Goal: Task Accomplishment & Management: Use online tool/utility

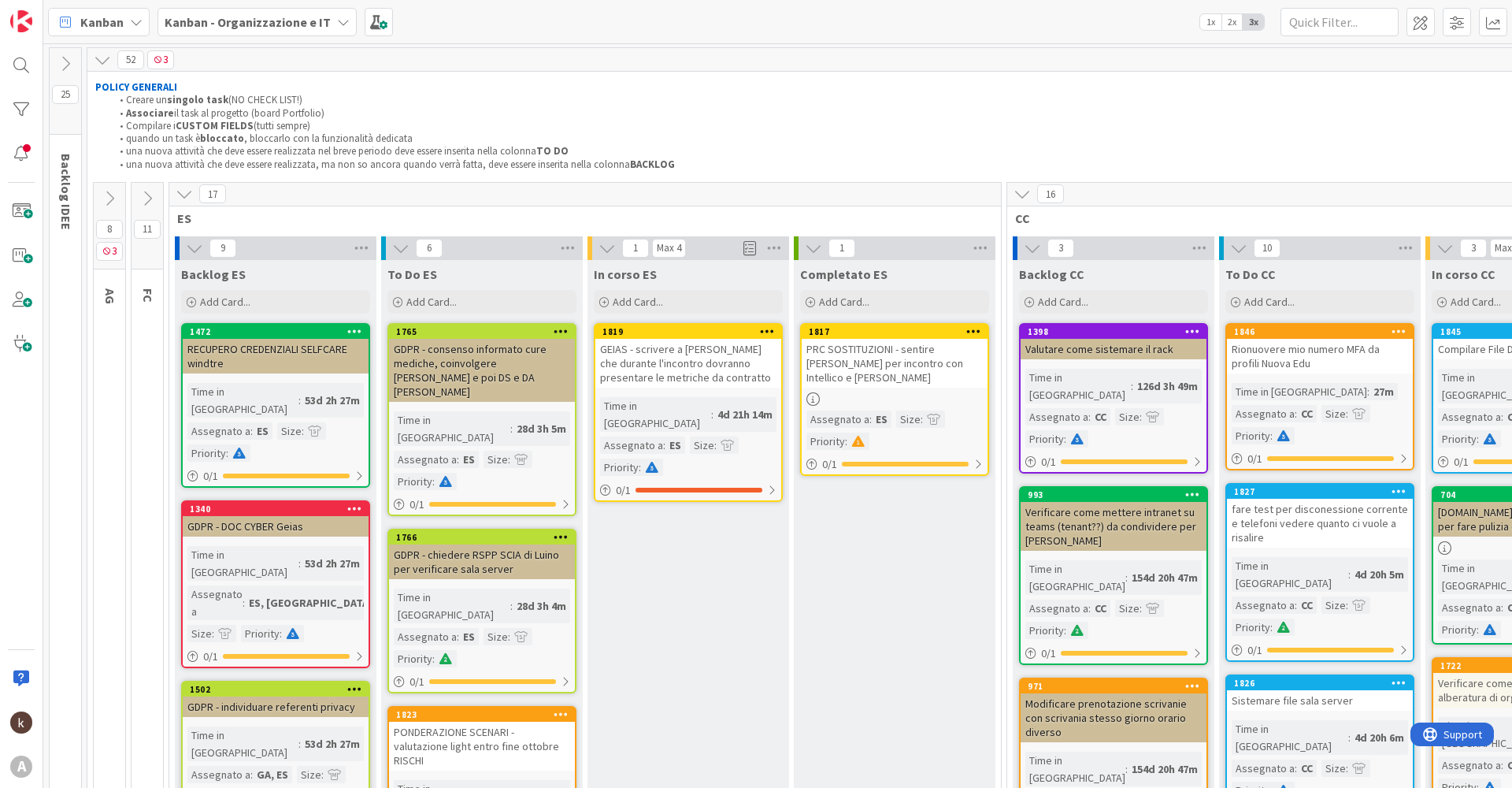
click at [150, 203] on icon at bounding box center [148, 199] width 17 height 17
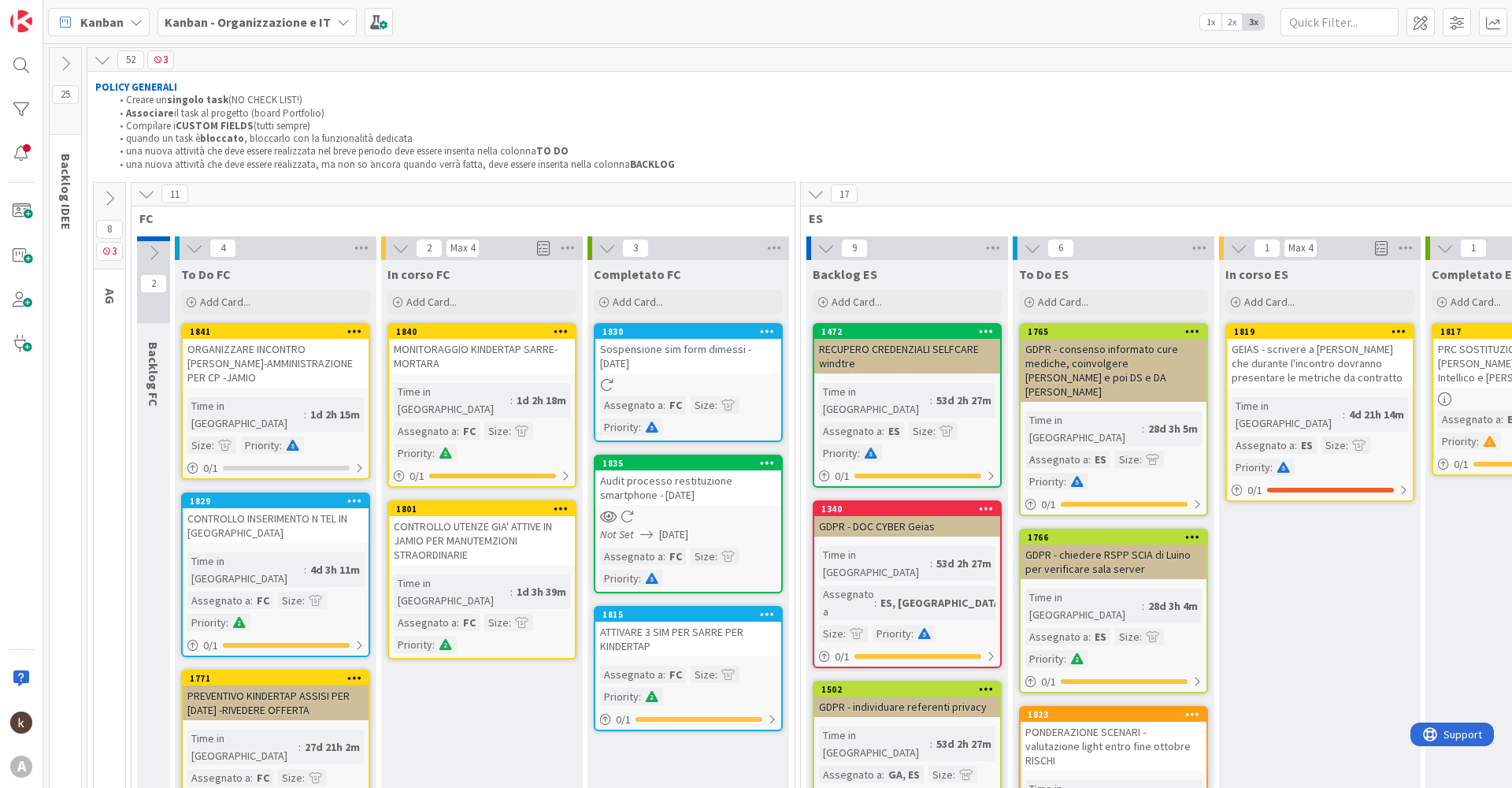
click at [150, 203] on icon at bounding box center [147, 194] width 17 height 17
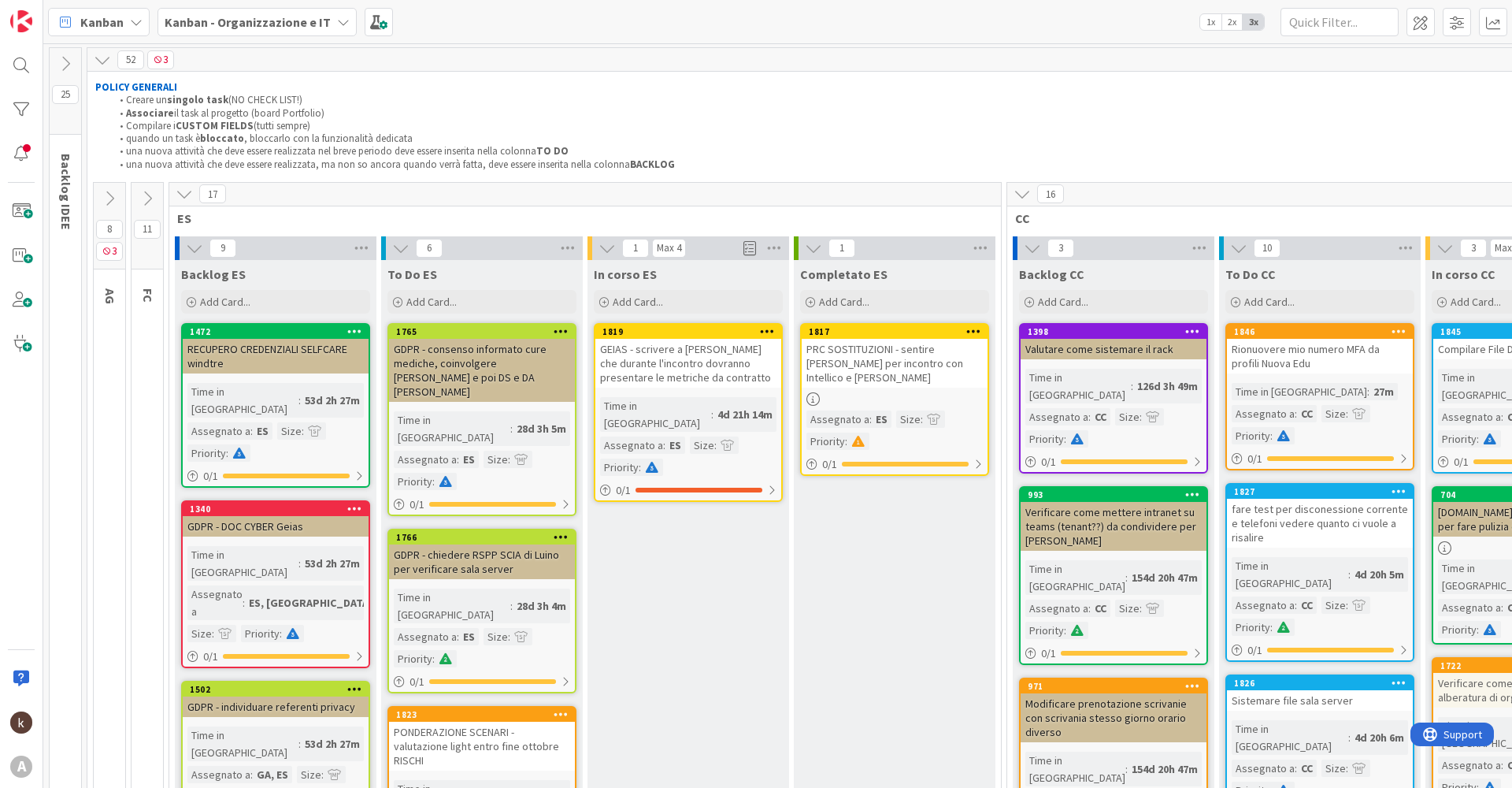
click at [190, 194] on icon at bounding box center [184, 194] width 17 height 17
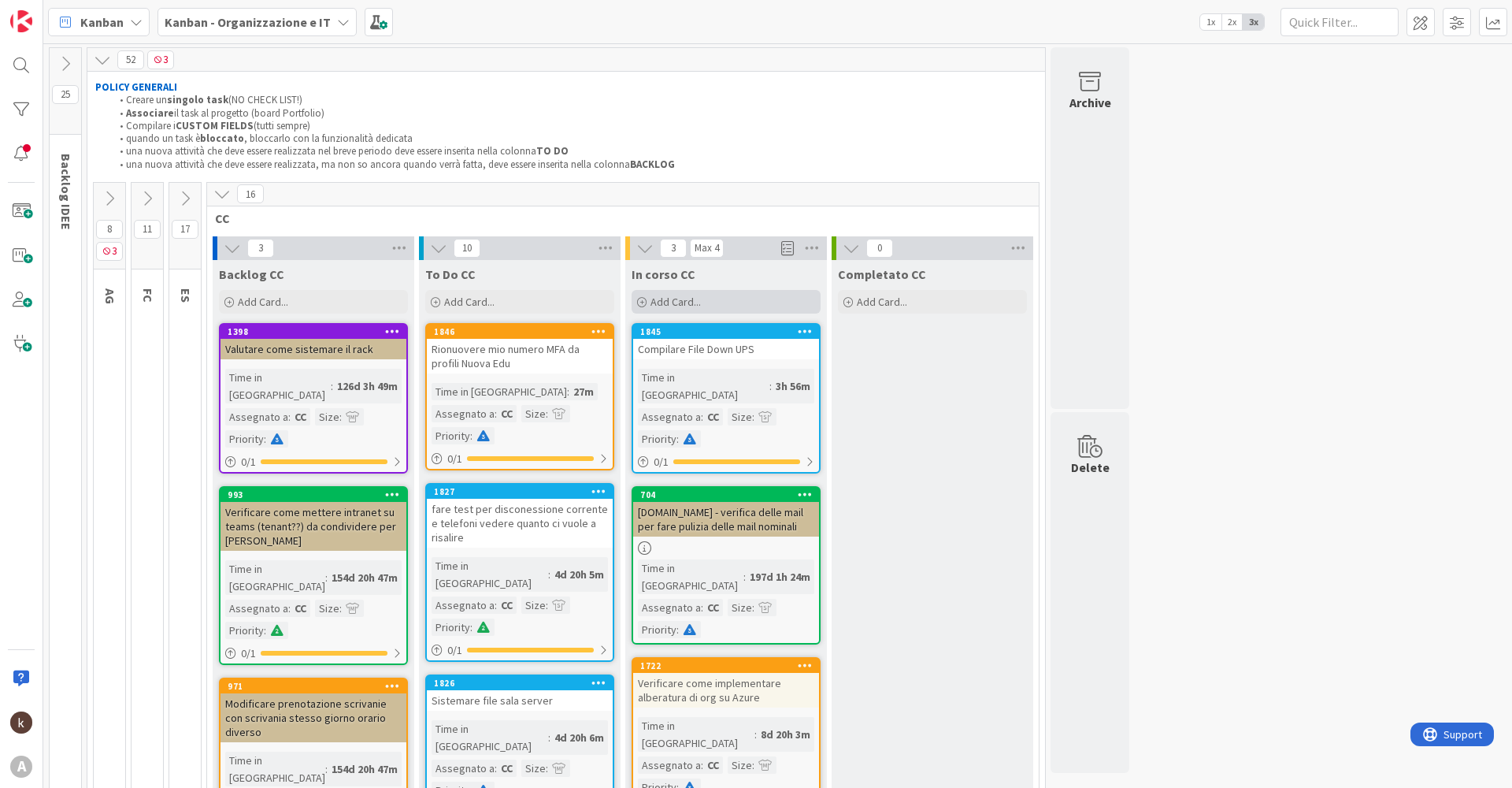
click at [704, 303] on div "Add Card..." at bounding box center [726, 302] width 189 height 24
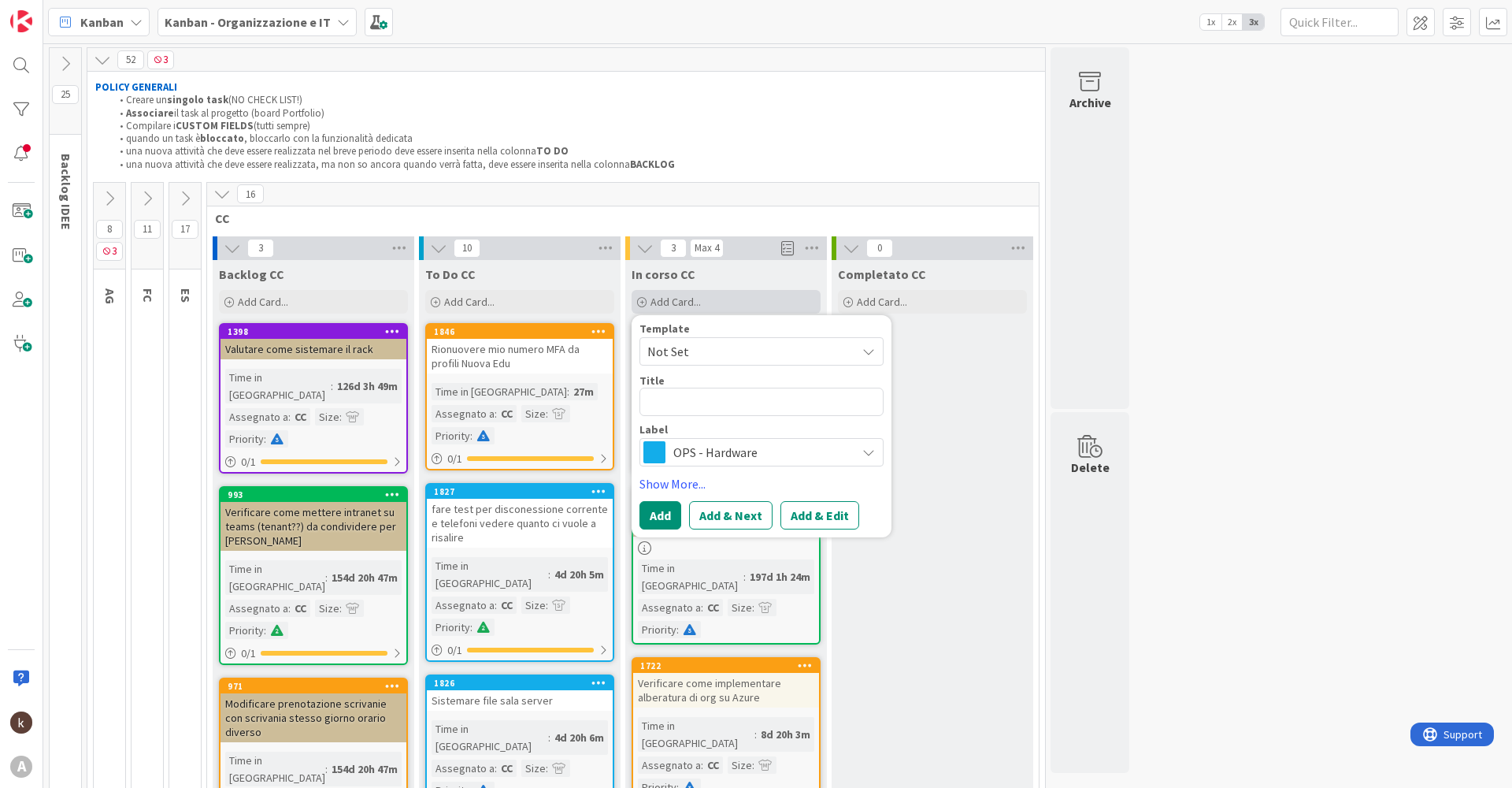
type textarea "x"
type textarea "s"
type textarea "x"
type textarea "sp"
type textarea "x"
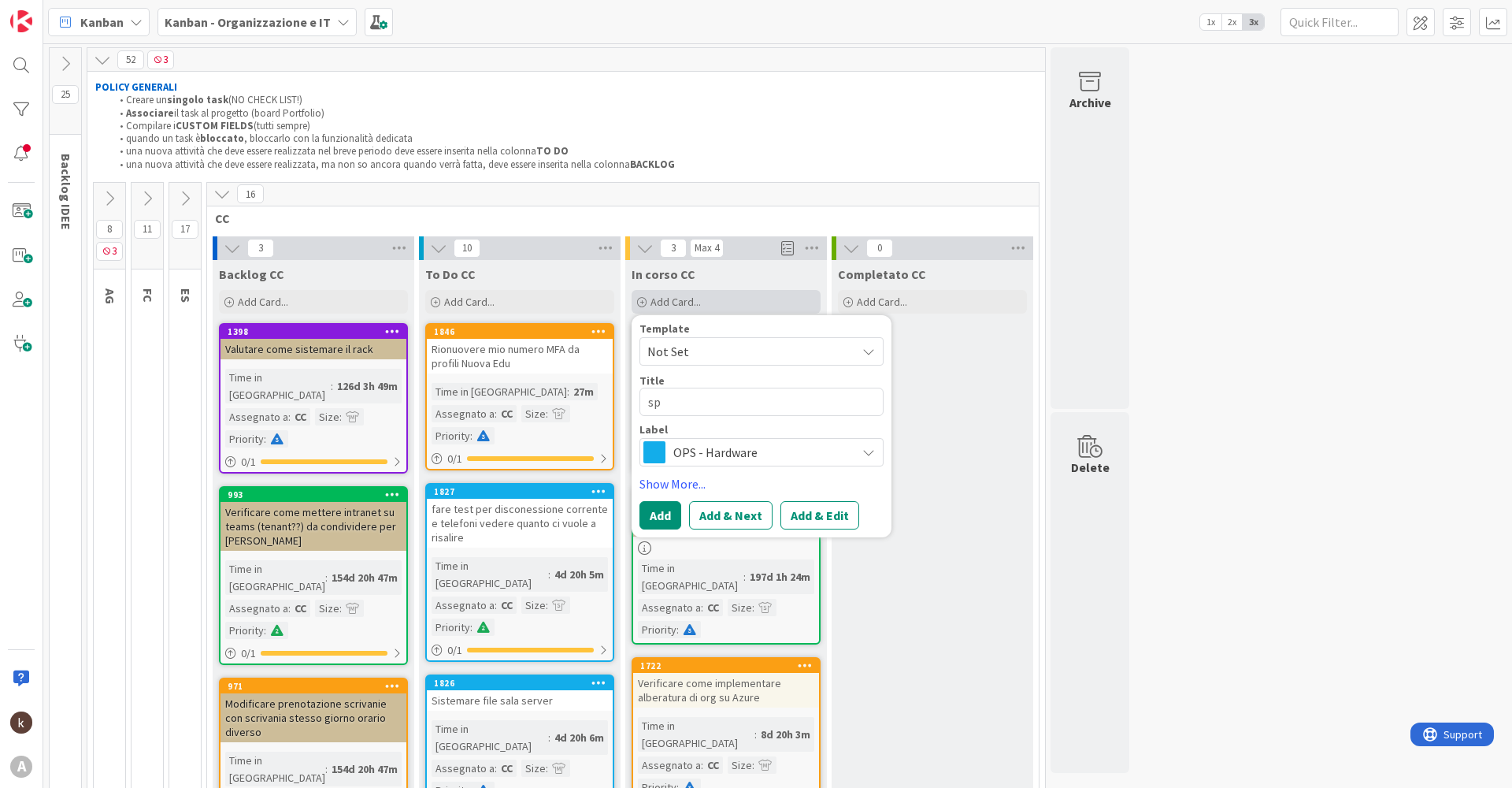
type textarea "spe"
type textarea "x"
type textarea "sped"
type textarea "x"
type textarea "spedi"
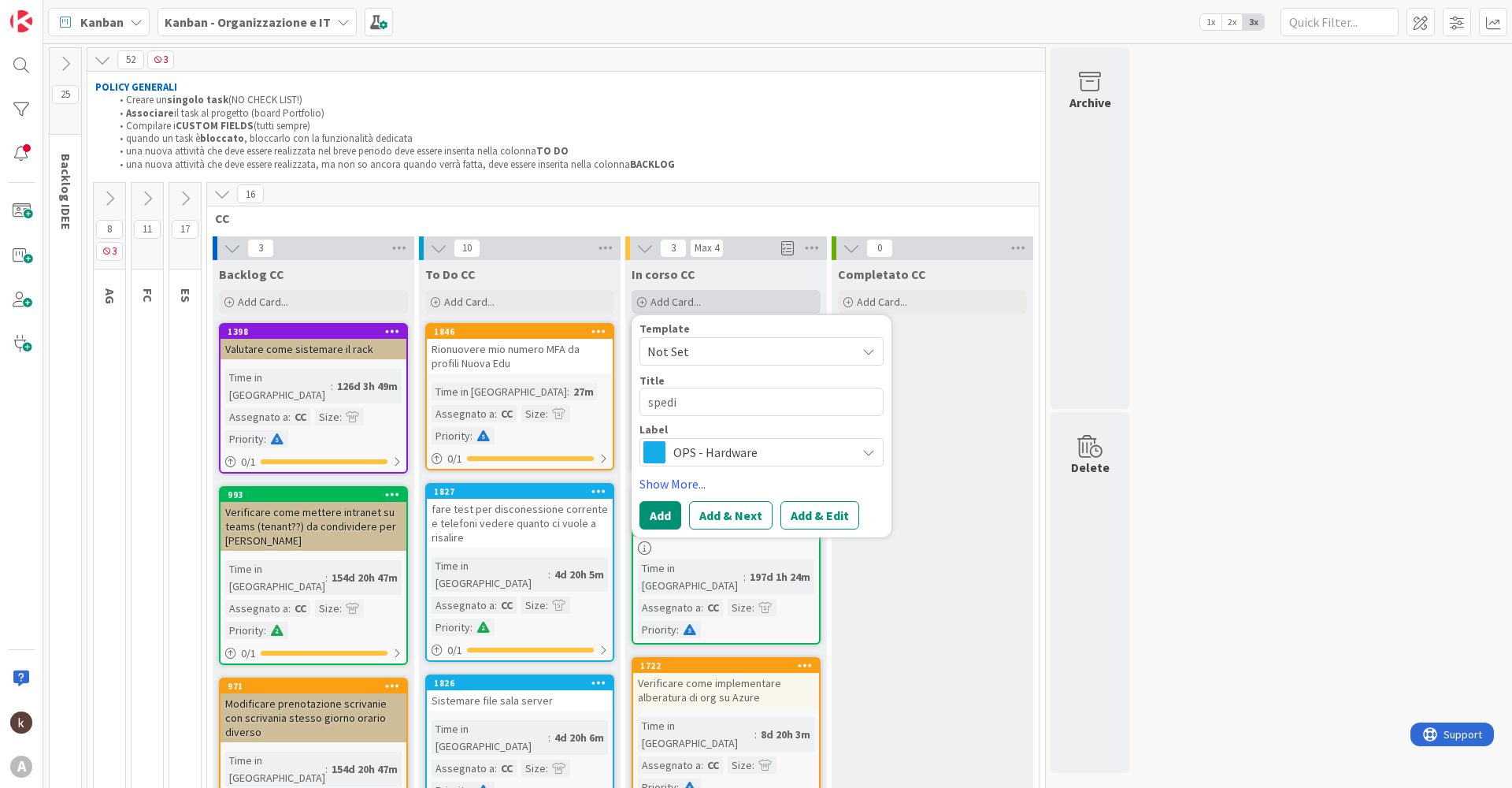
type textarea "x"
type textarea "spedir"
type textarea "x"
type textarea "spedire"
type textarea "x"
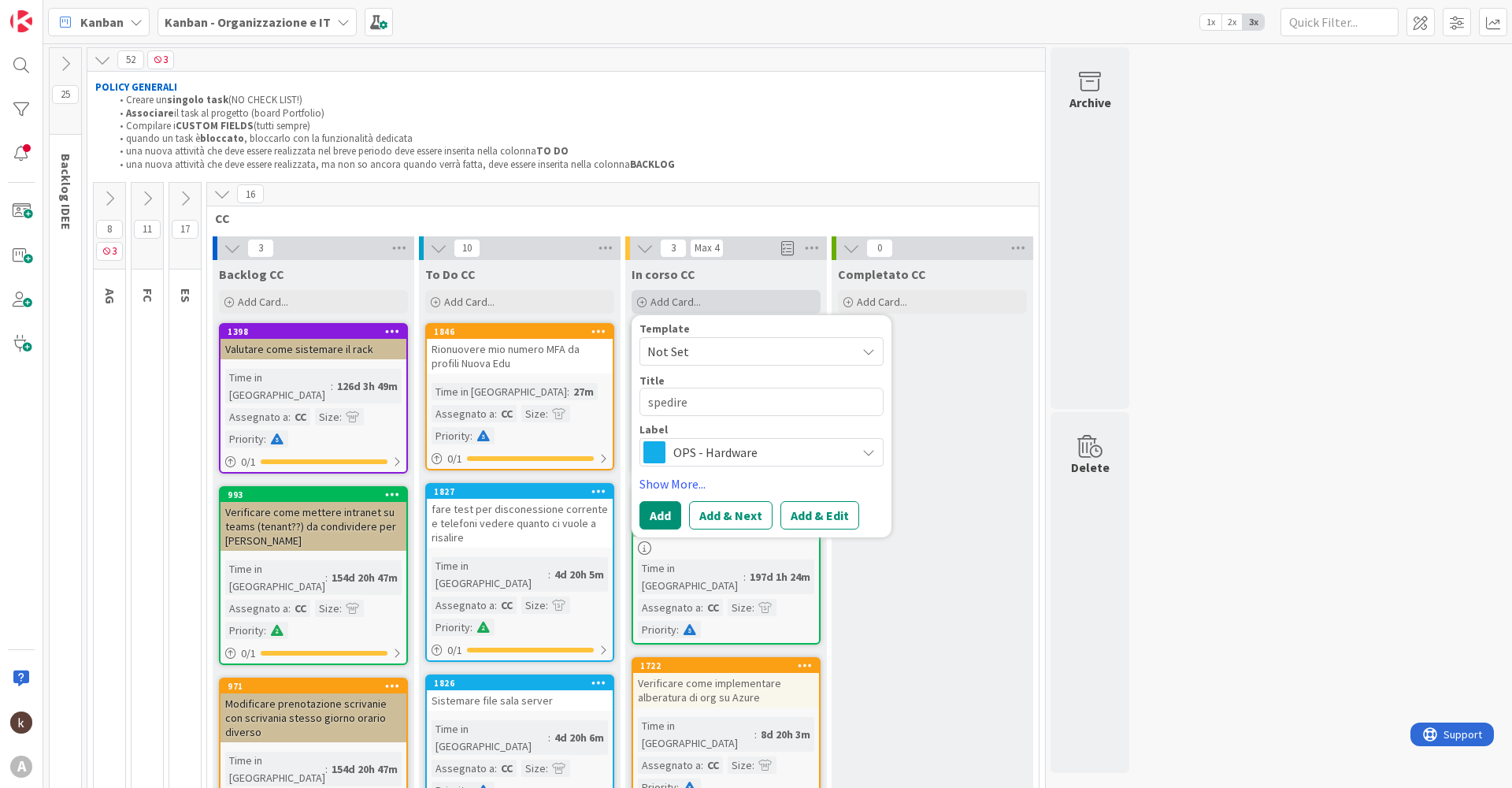
type textarea "spedire"
type textarea "x"
type textarea "spedire c"
type textarea "x"
type textarea "spedire co"
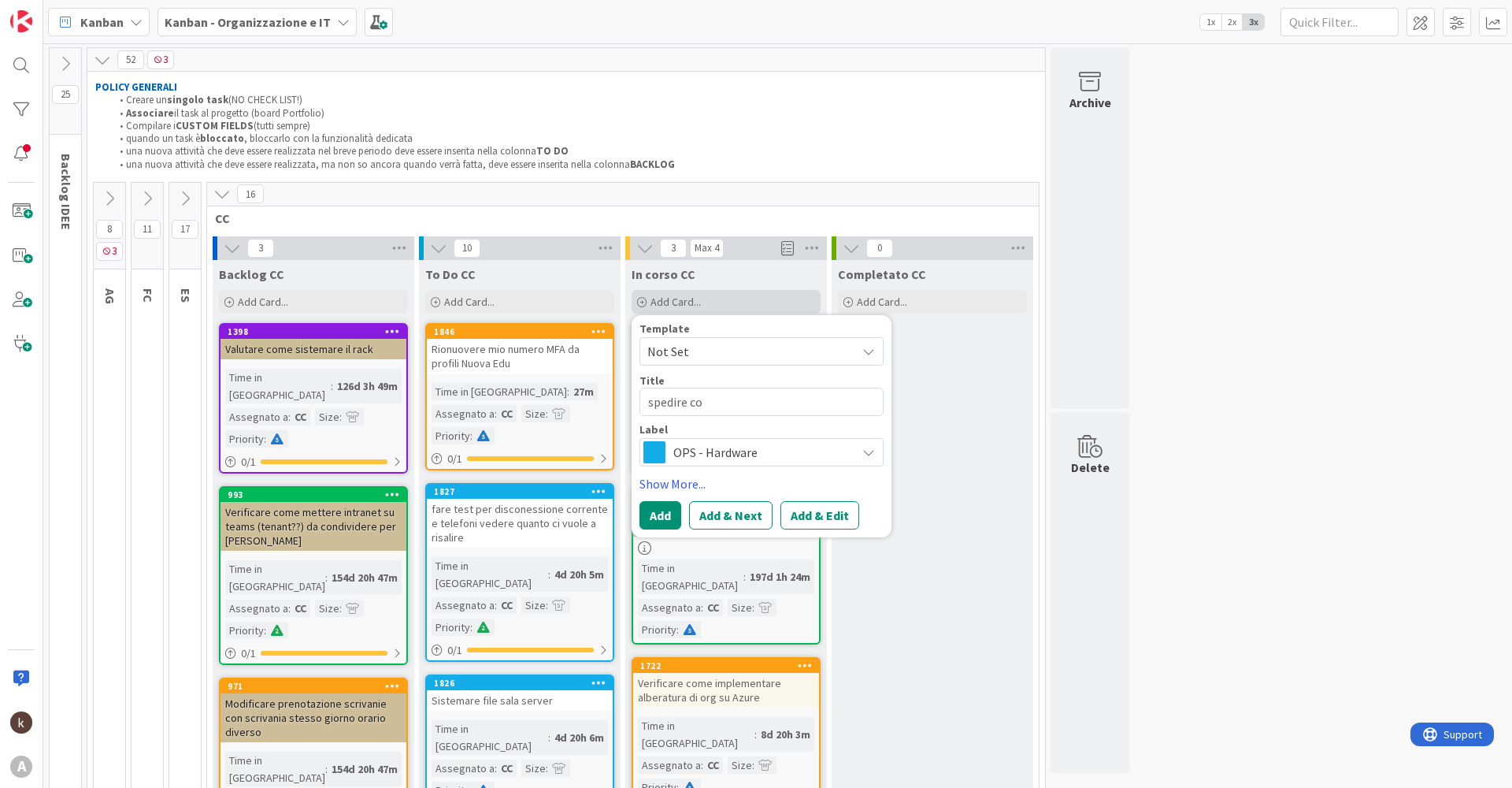
type textarea "x"
type textarea "spedire cor"
type textarea "x"
type textarea "spedire cord"
type textarea "x"
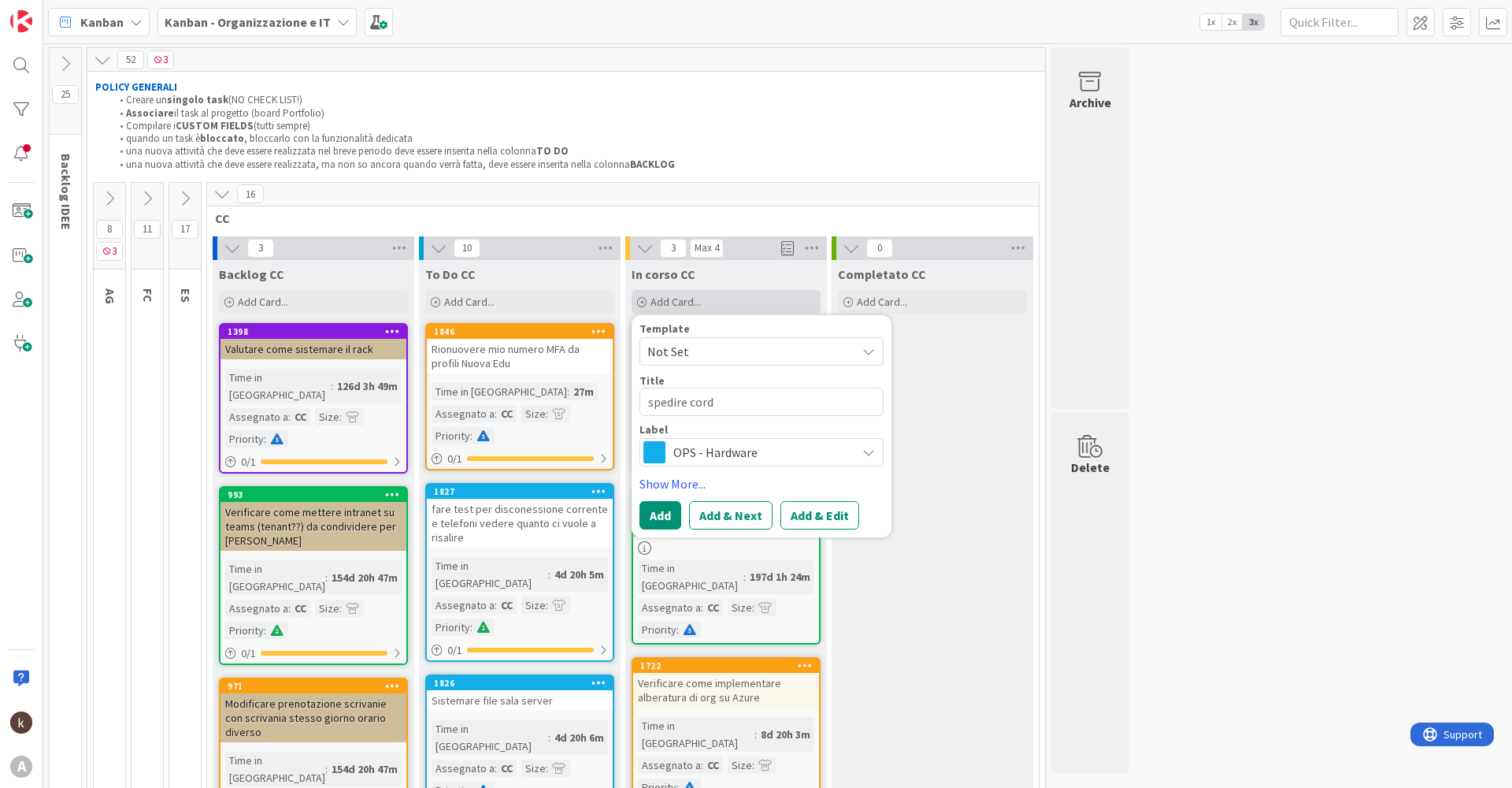
type textarea "spedire cordl"
type textarea "x"
type textarea "spedire cordle"
type textarea "x"
type textarea "spedire cordles"
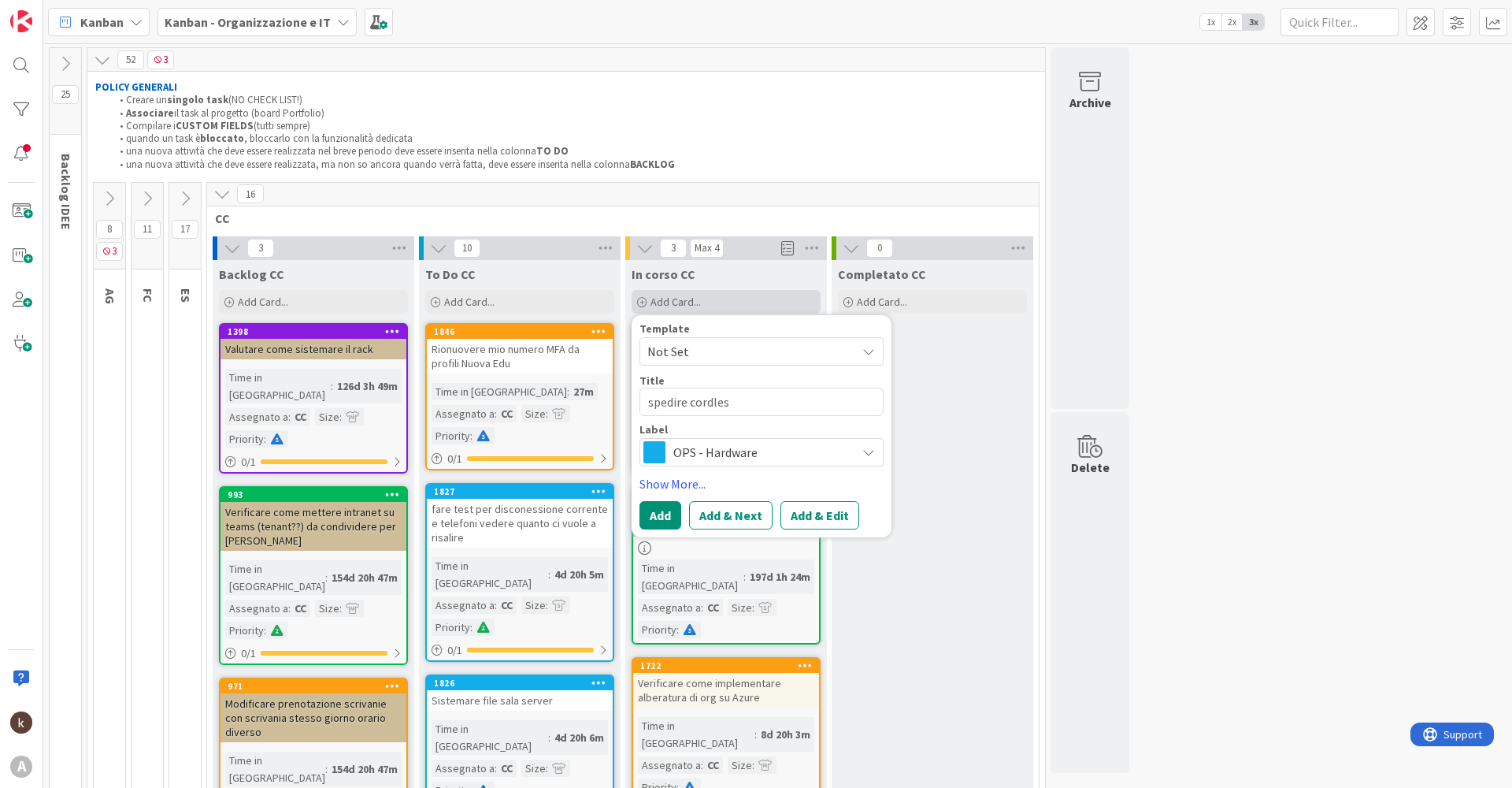
type textarea "x"
type textarea "spedire cordless"
type textarea "x"
type textarea "spedire cordless"
type textarea "x"
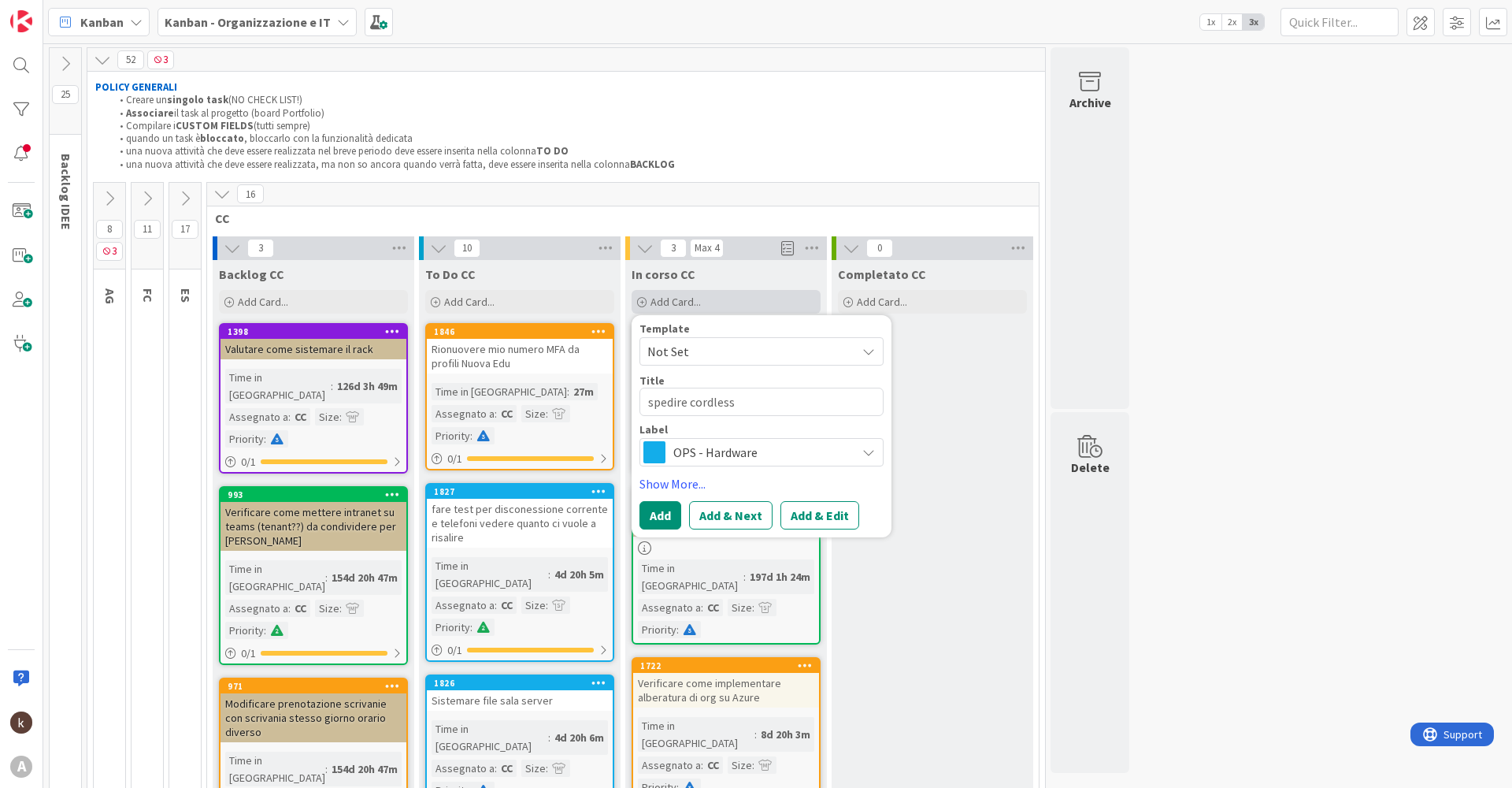
type textarea "spedire cordless a"
type textarea "x"
type textarea "spedire cordless ad"
type textarea "x"
type textarea "spedire cordless ad"
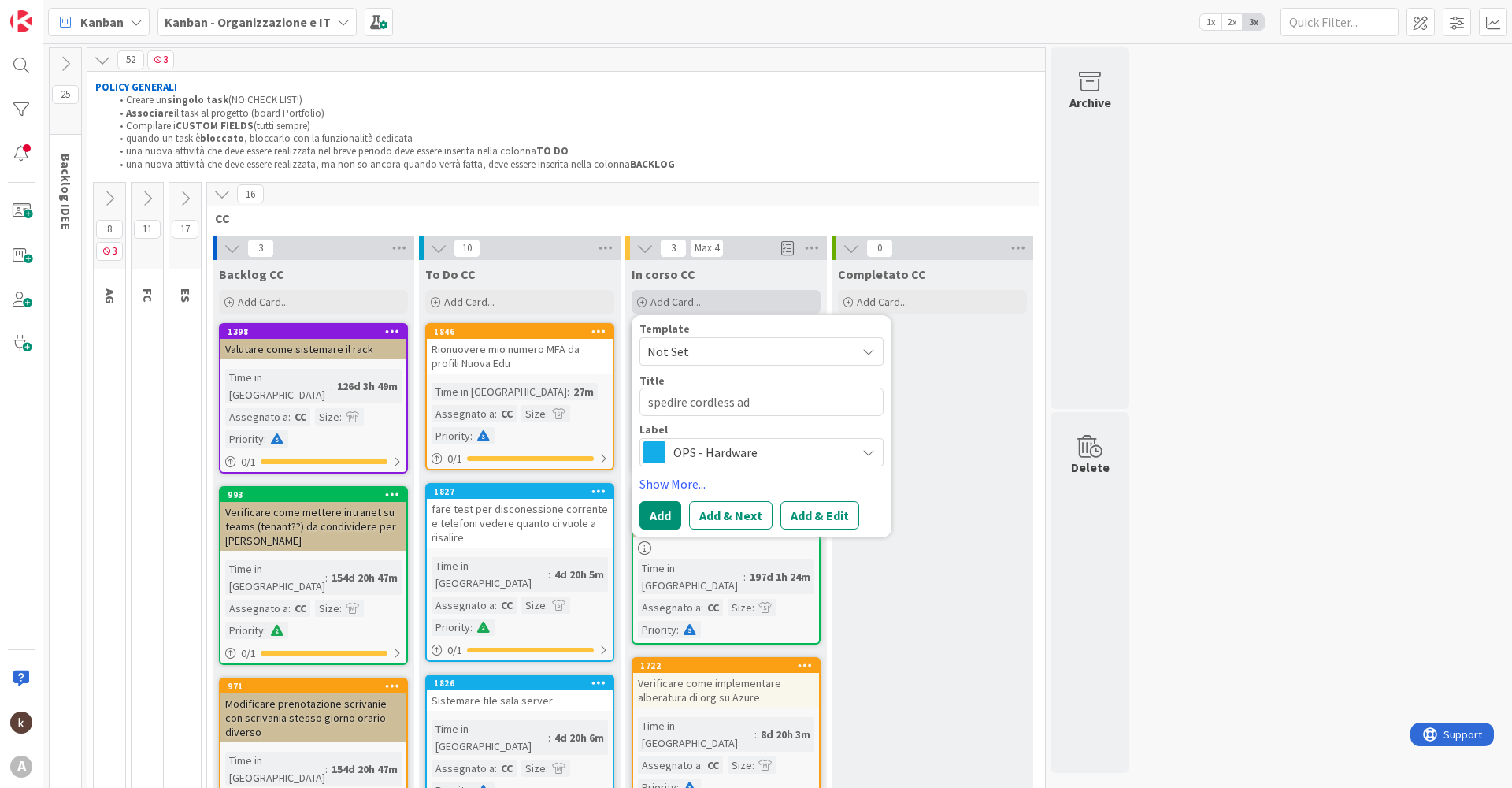
type textarea "x"
type textarea "spedire cordless ad O"
type textarea "x"
type textarea "spedire cordless ad Or"
type textarea "x"
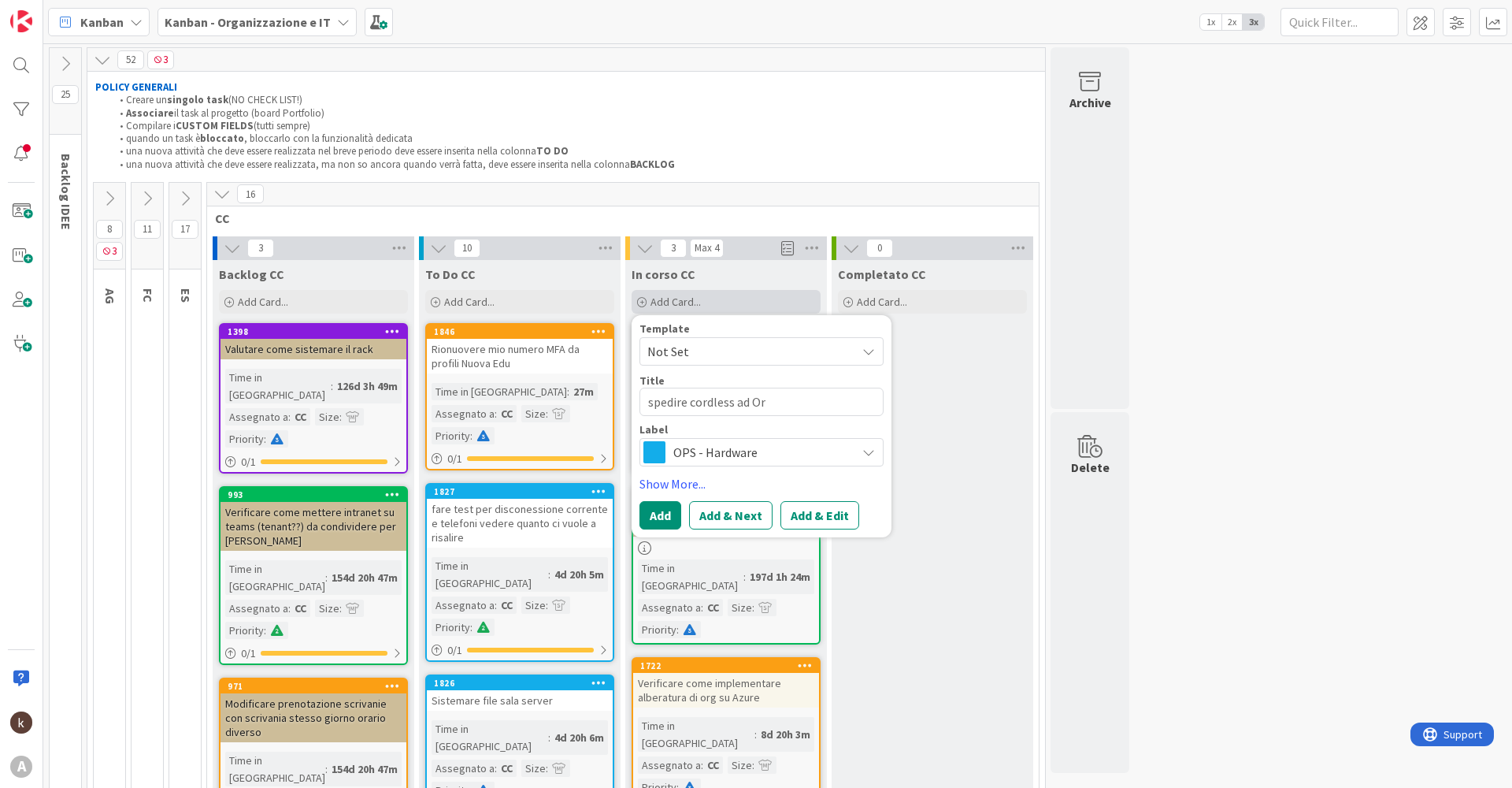
type textarea "spedire cordless ad Ors"
type textarea "x"
type textarea "spedire cordless ad Orse"
type textarea "x"
type textarea "spedire cordless ad Orsen"
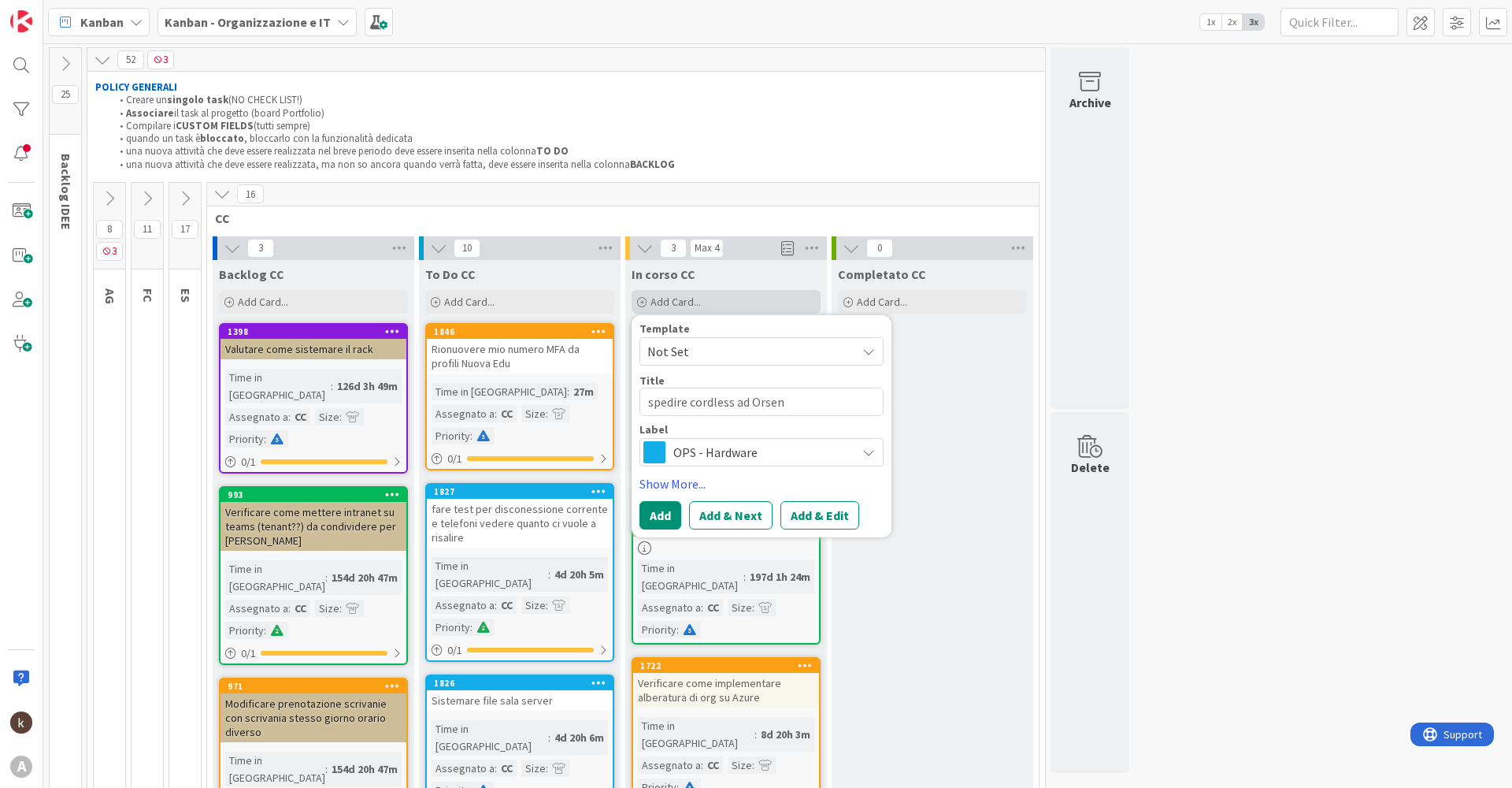
type textarea "x"
type textarea "spedire cordless ad Orseni"
type textarea "x"
type textarea "spedire cordless ad Orsenig"
type textarea "x"
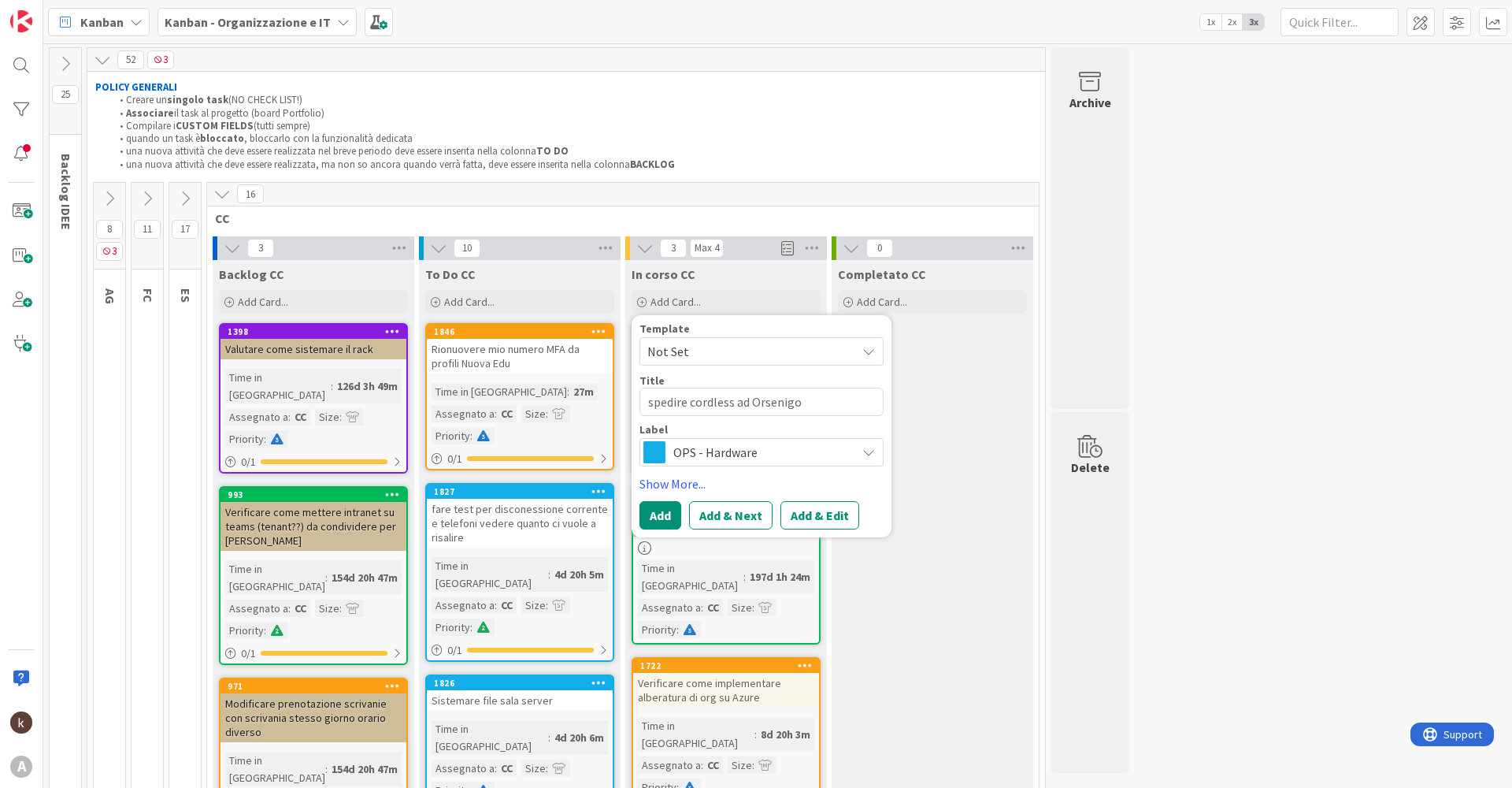
scroll to position [236, 0]
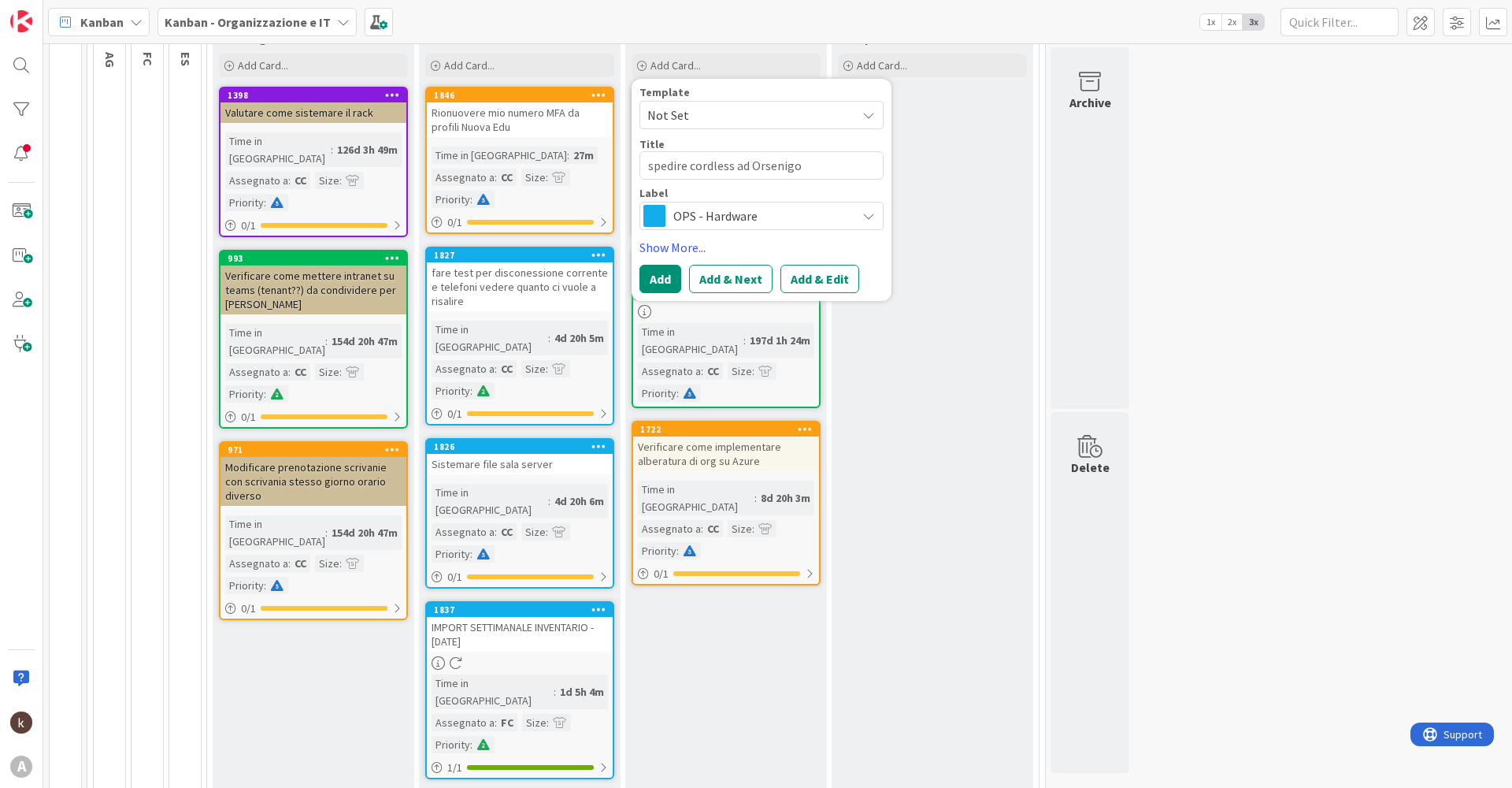
type textarea "spedire cordless ad Orsenigo"
click at [781, 210] on span "OPS - Hardware" at bounding box center [761, 216] width 175 height 22
type textarea "x"
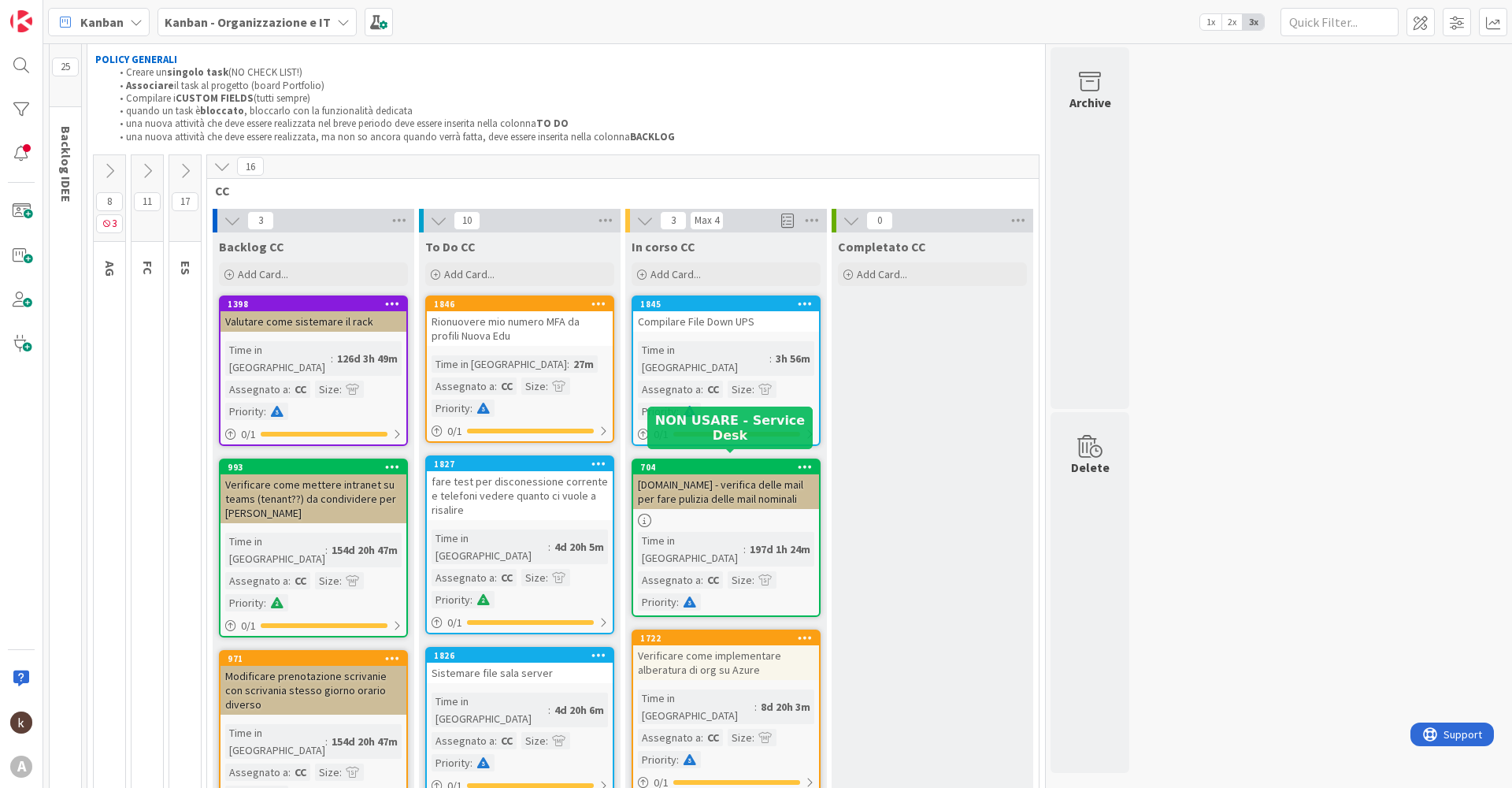
scroll to position [0, 0]
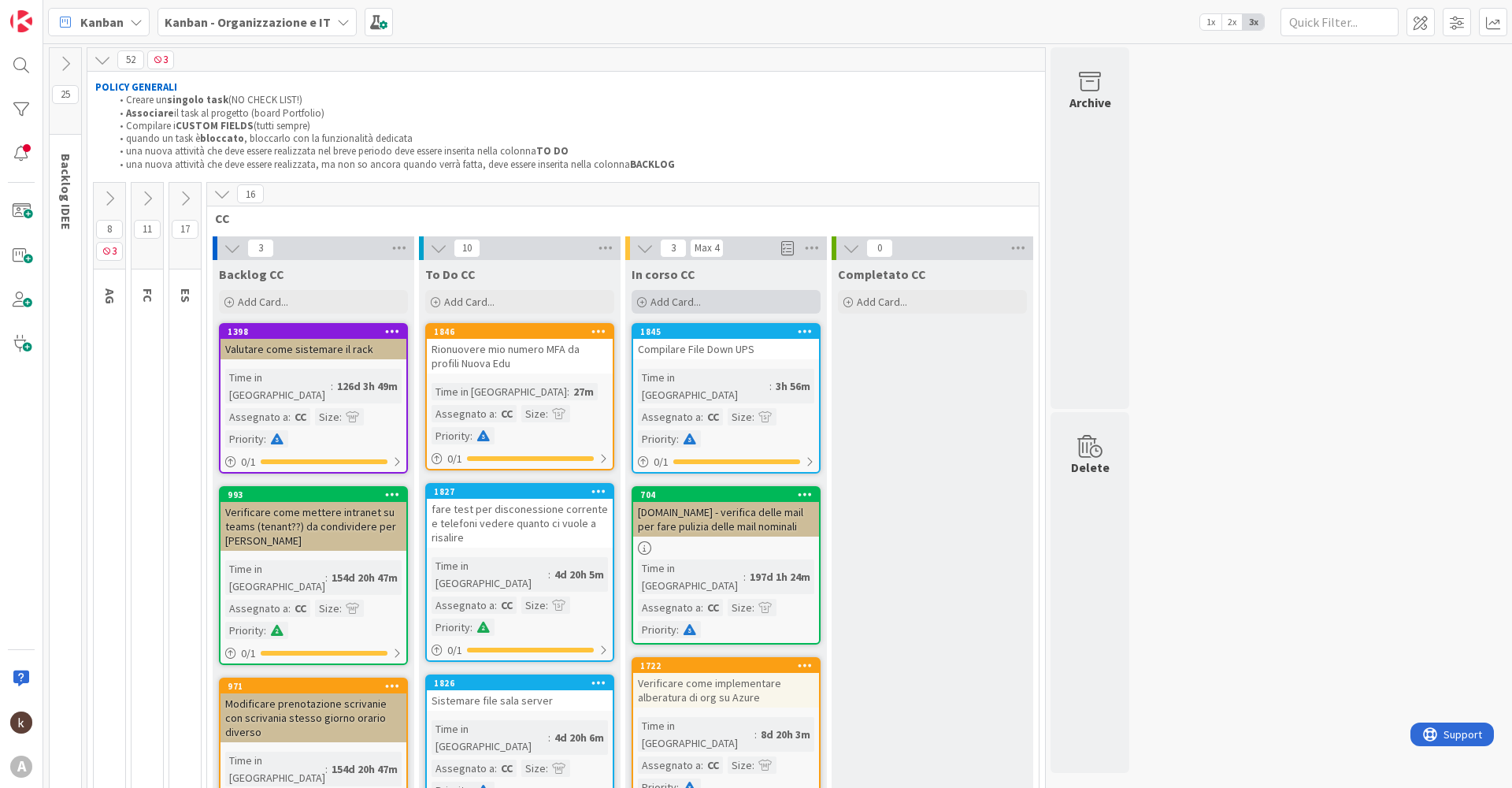
click at [714, 302] on div "Add Card..." at bounding box center [726, 302] width 189 height 24
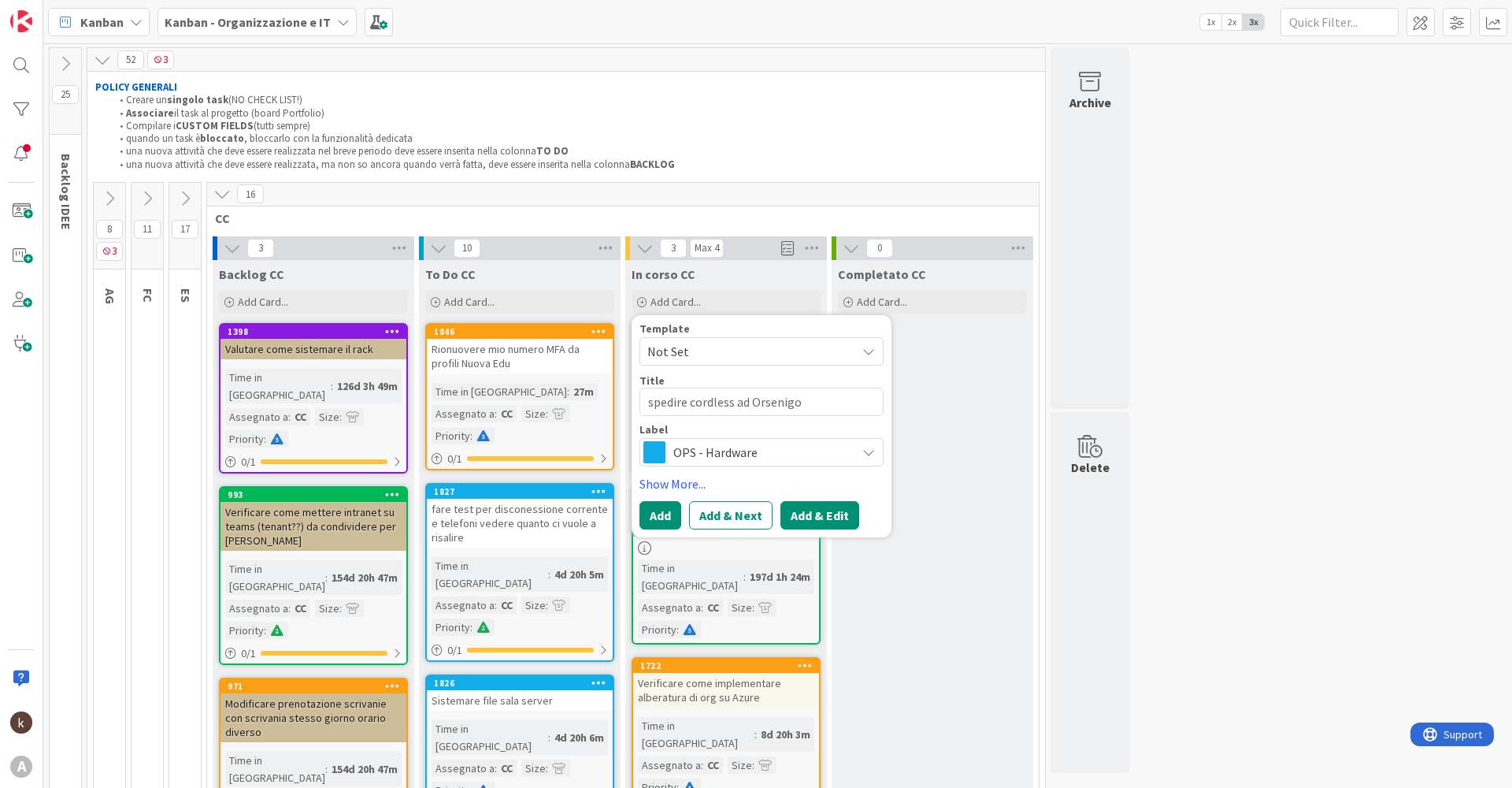
click at [812, 518] on button "Add & Edit" at bounding box center [820, 516] width 79 height 29
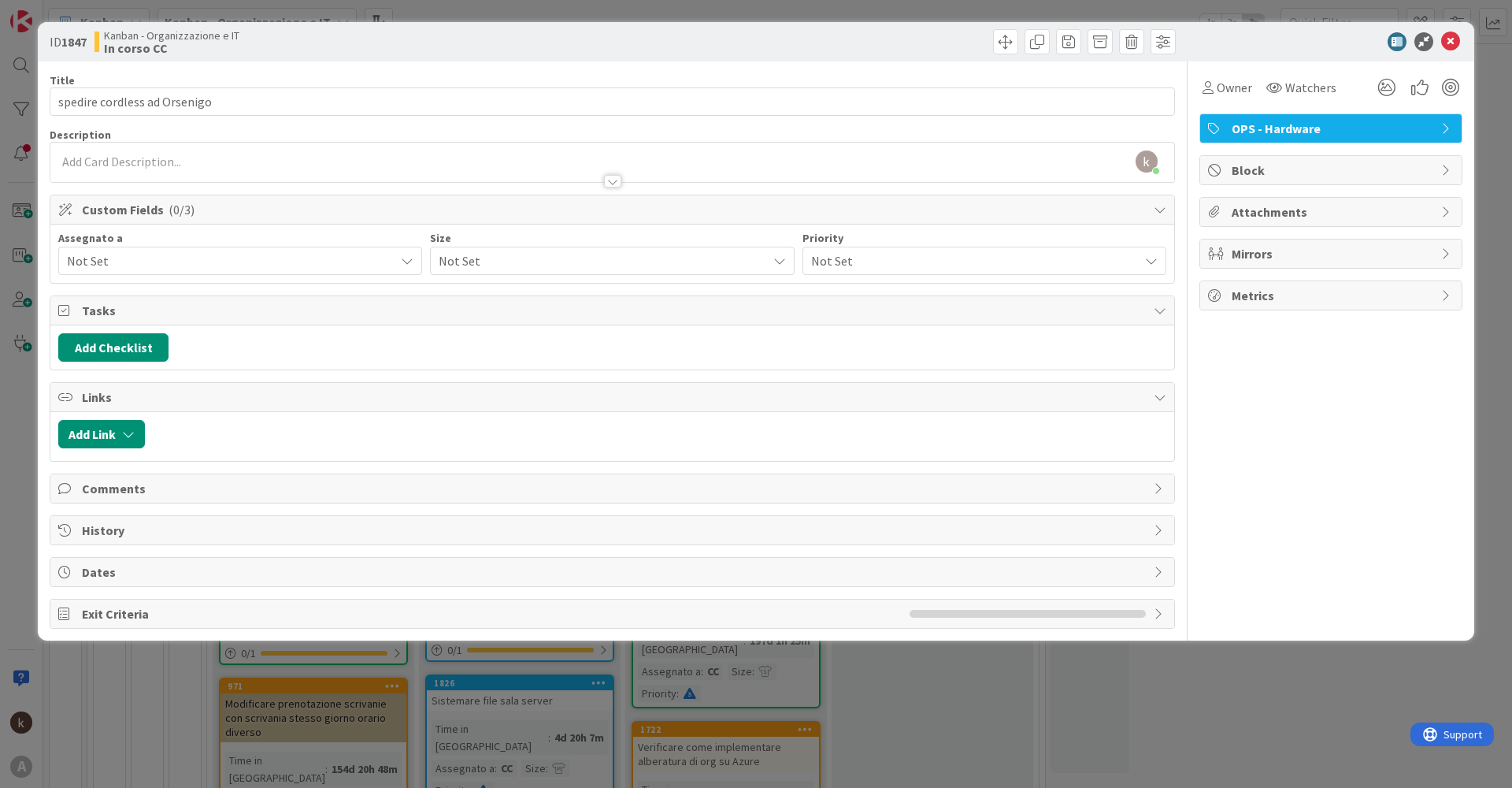
click at [1279, 214] on span "Attachments" at bounding box center [1333, 212] width 202 height 19
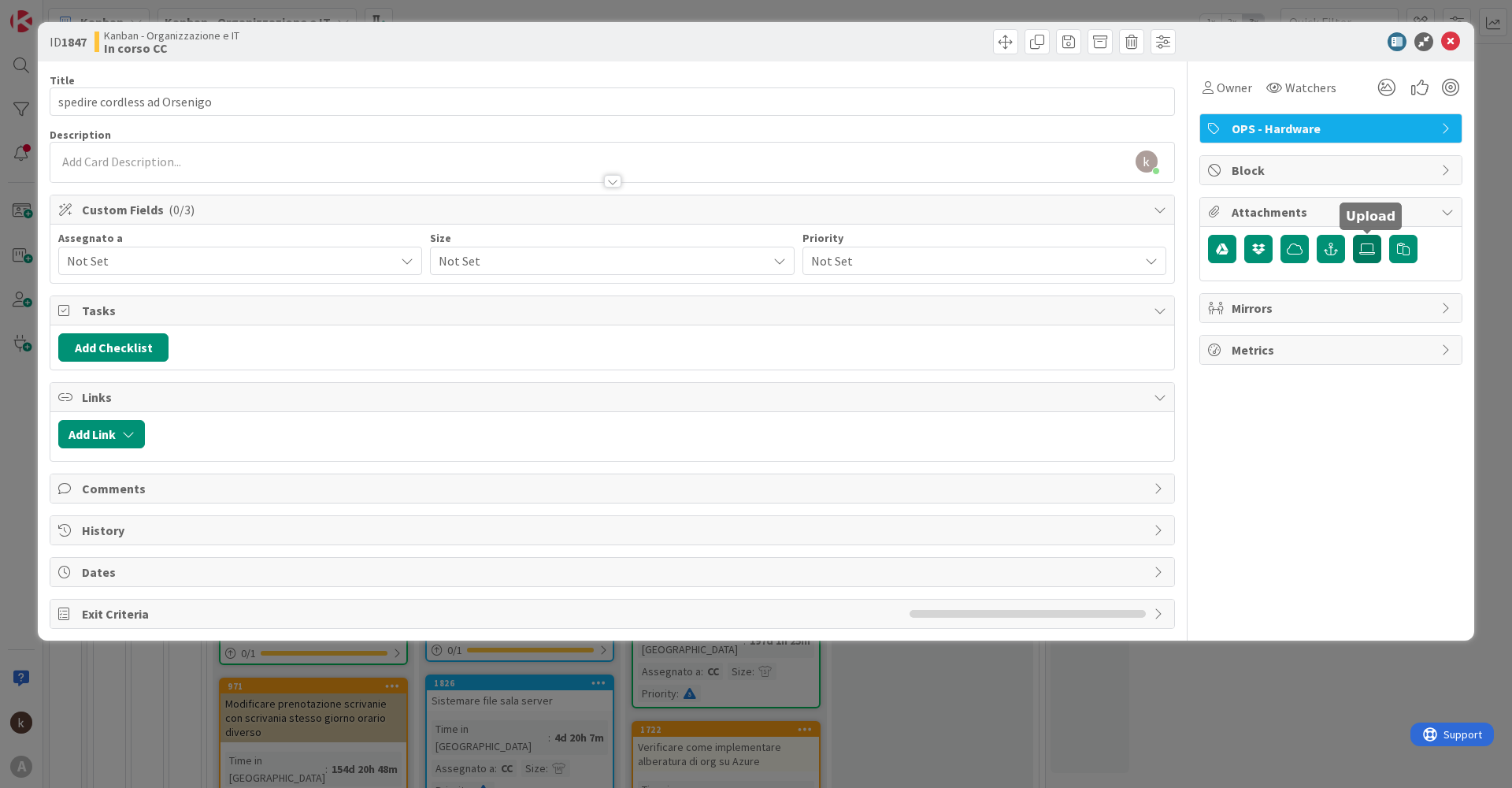
click at [1364, 248] on icon at bounding box center [1367, 249] width 16 height 13
click at [1352, 234] on input "file" at bounding box center [1352, 234] width 0 height 0
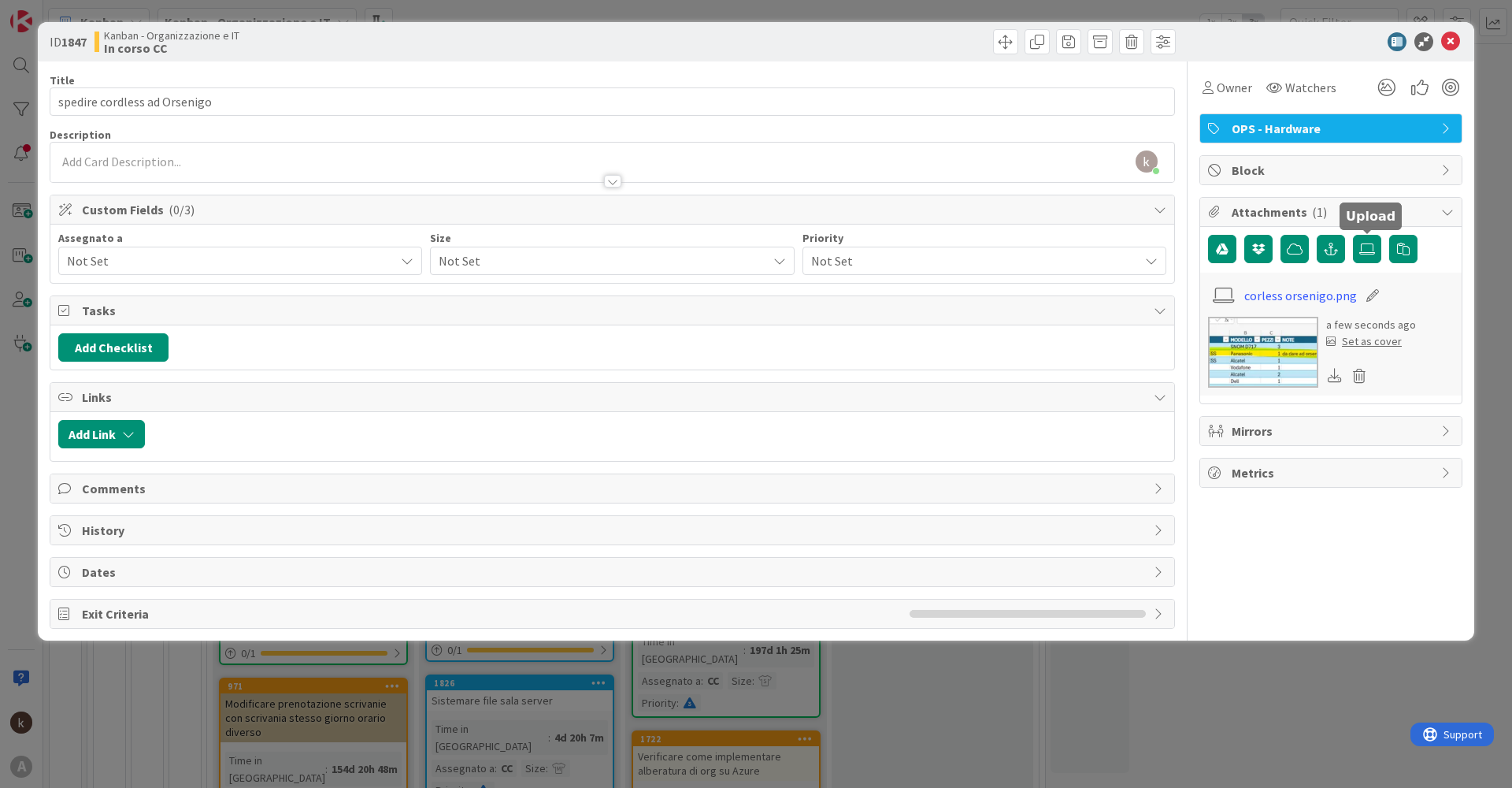
click at [186, 497] on span "Comments" at bounding box center [614, 489] width 1064 height 19
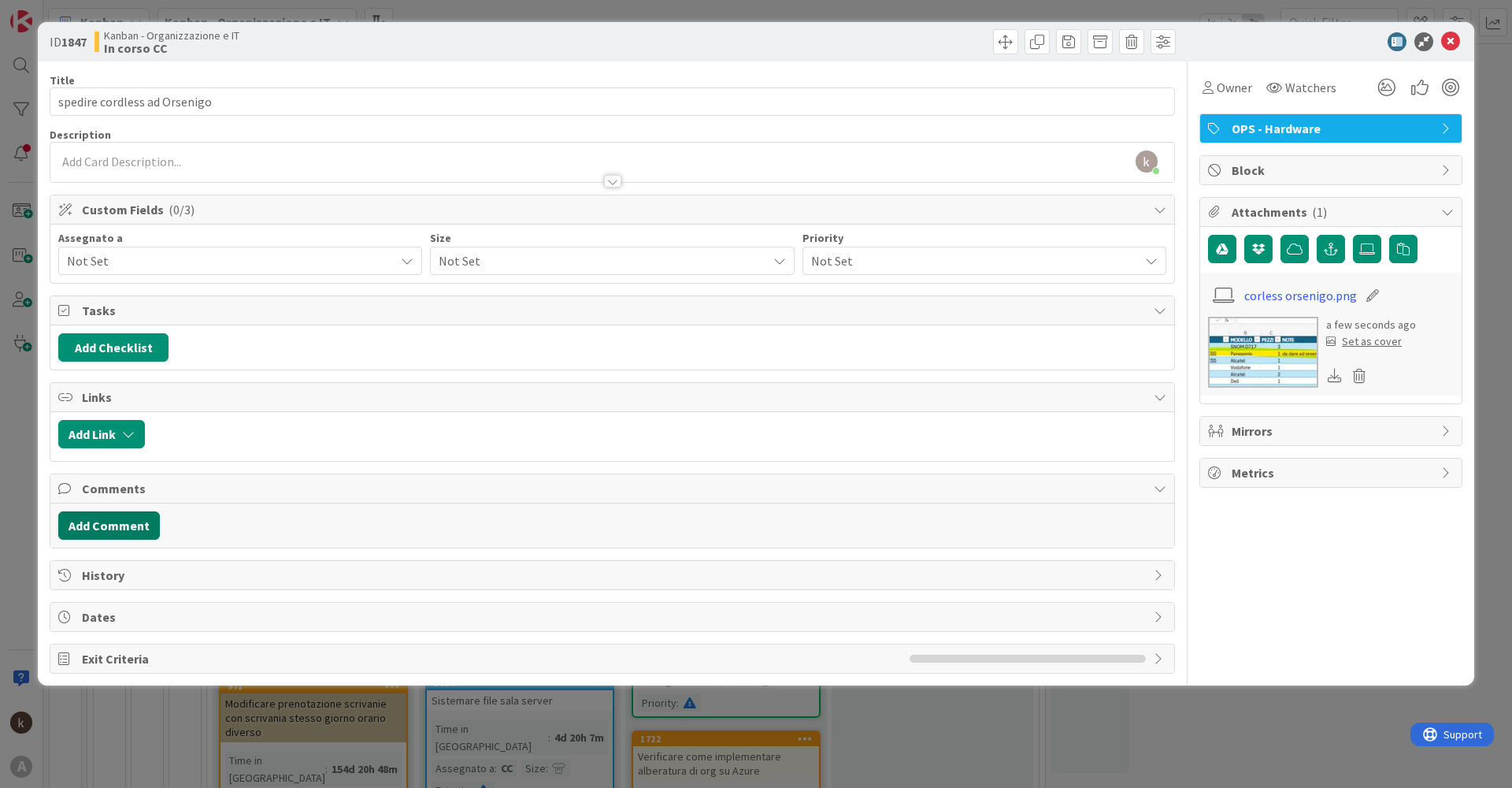
click at [117, 528] on button "Add Comment" at bounding box center [109, 526] width 102 height 29
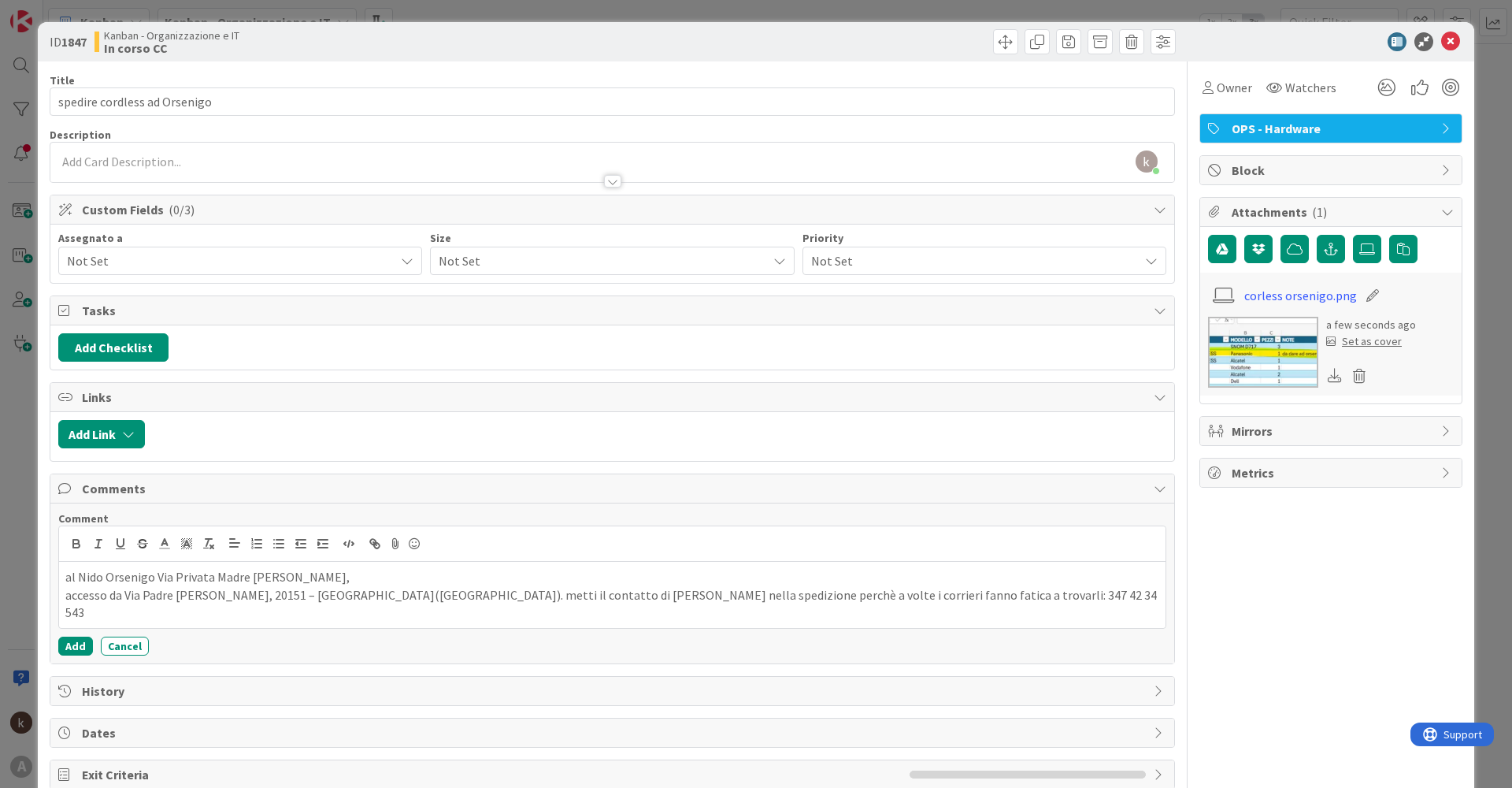
click at [235, 263] on span "Not Set" at bounding box center [230, 261] width 327 height 19
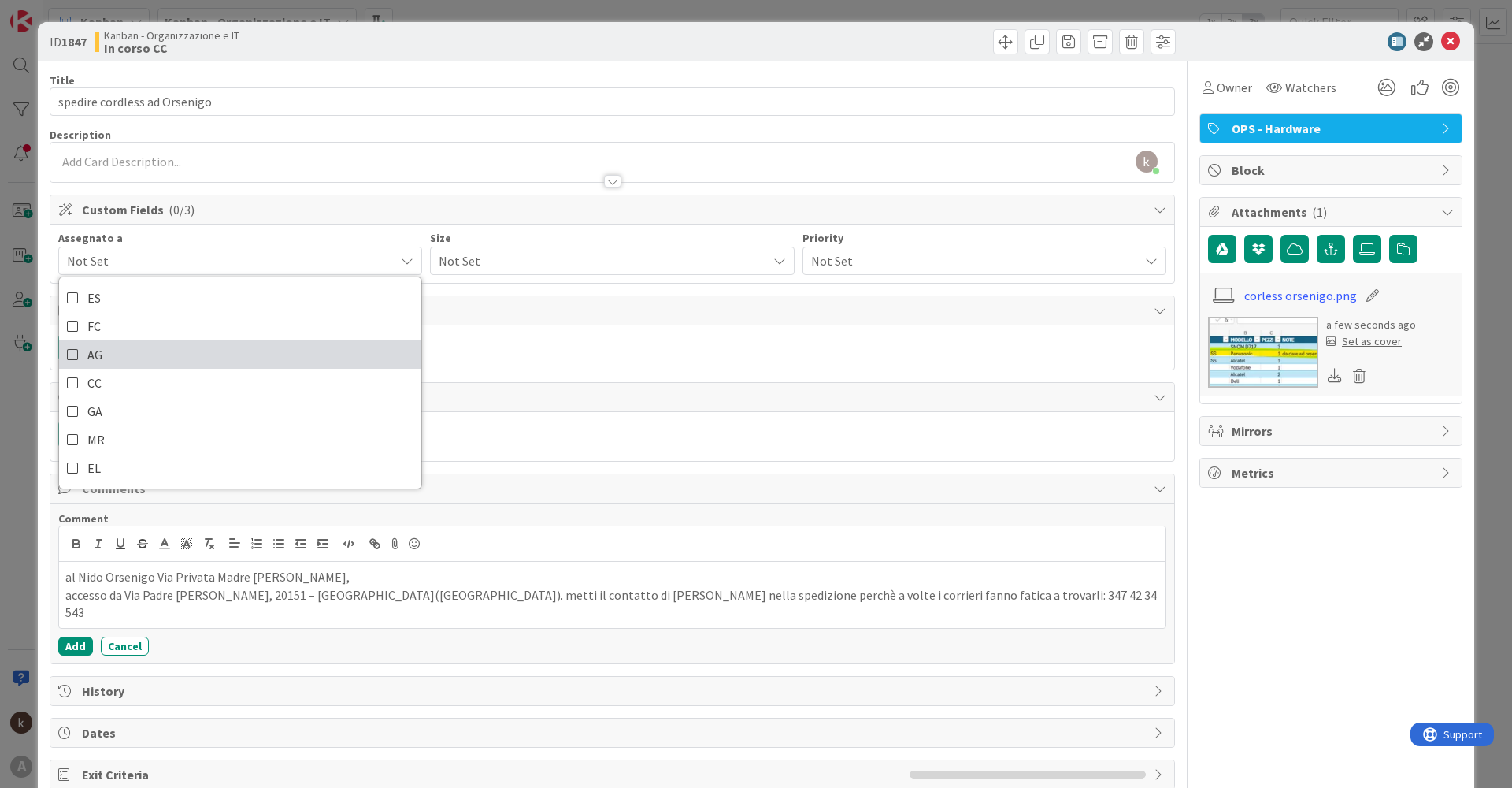
click at [86, 350] on link "AG" at bounding box center [240, 354] width 362 height 29
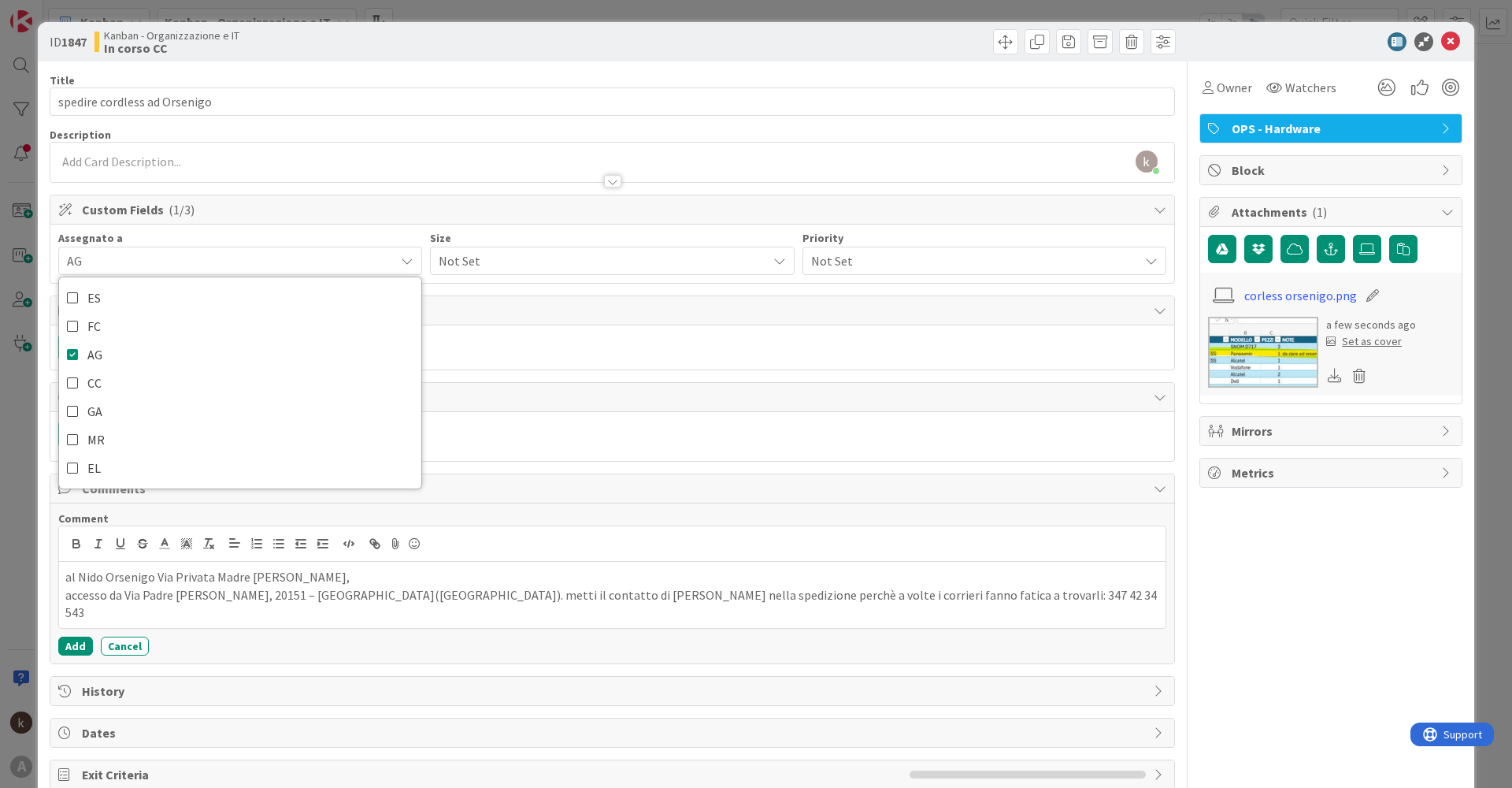
click at [471, 263] on span "Not Set" at bounding box center [598, 261] width 320 height 22
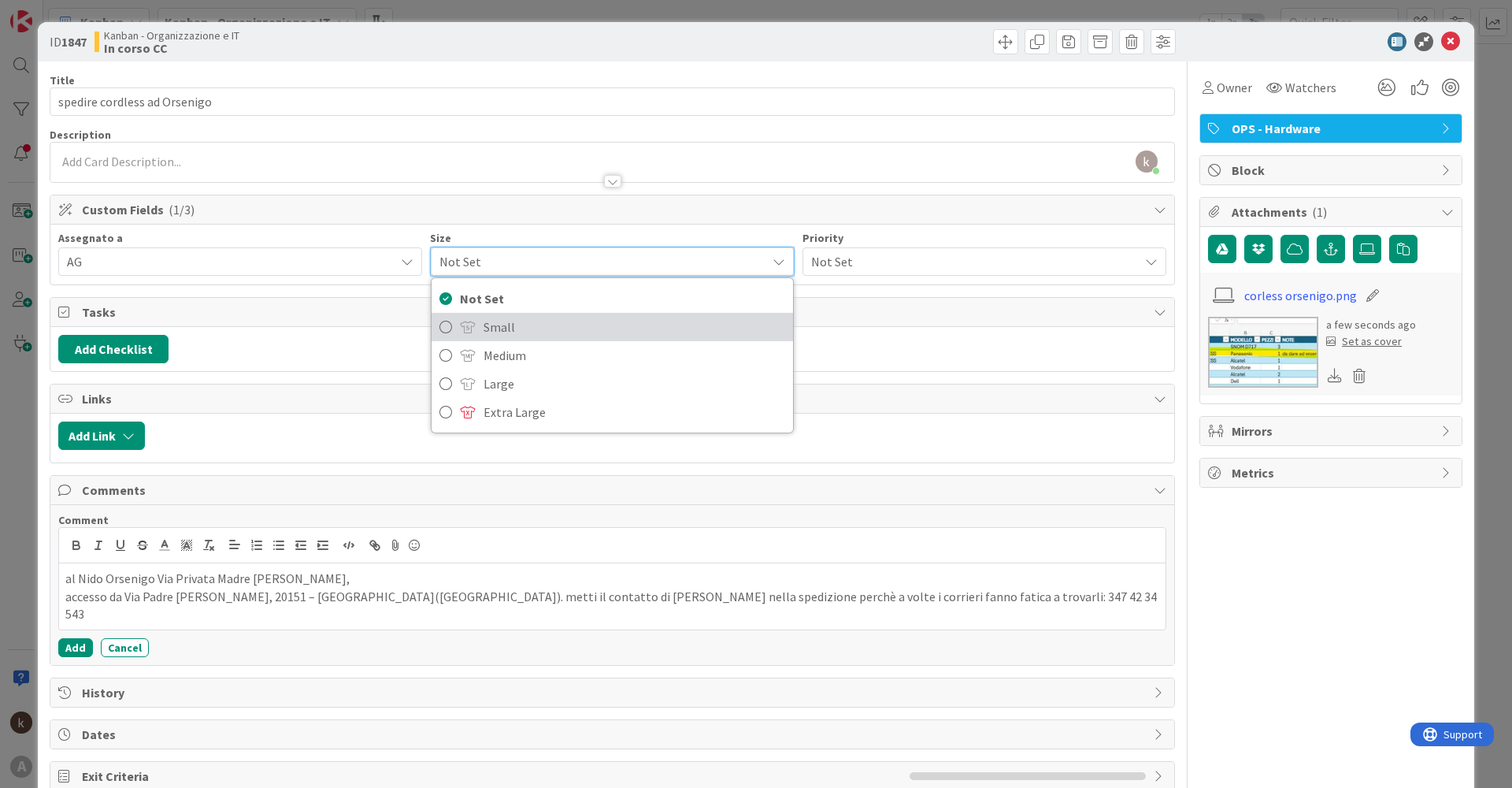
click at [443, 324] on icon at bounding box center [446, 327] width 13 height 24
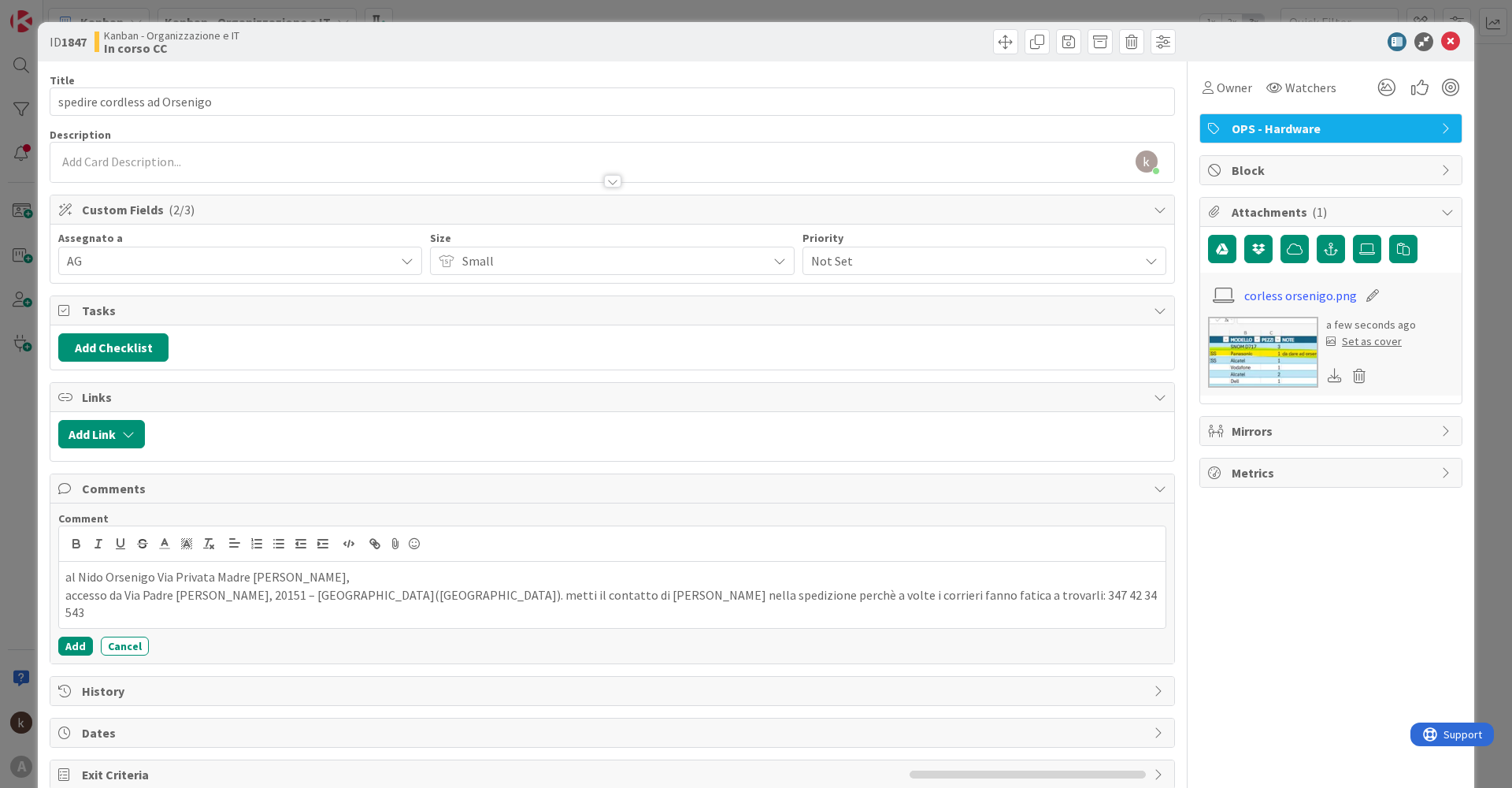
click at [846, 264] on span "Not Set" at bounding box center [970, 261] width 320 height 22
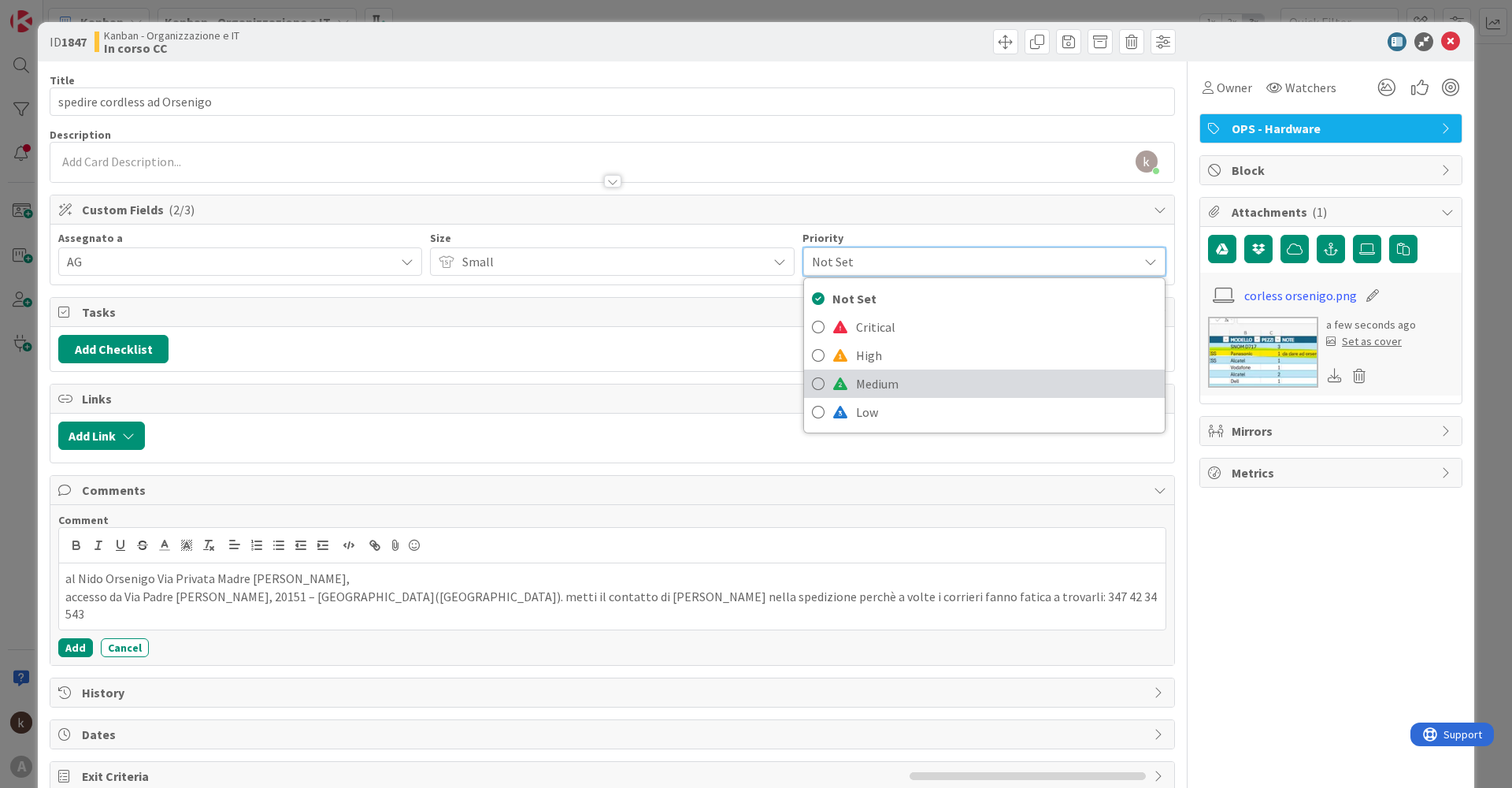
click at [812, 384] on icon at bounding box center [818, 384] width 13 height 24
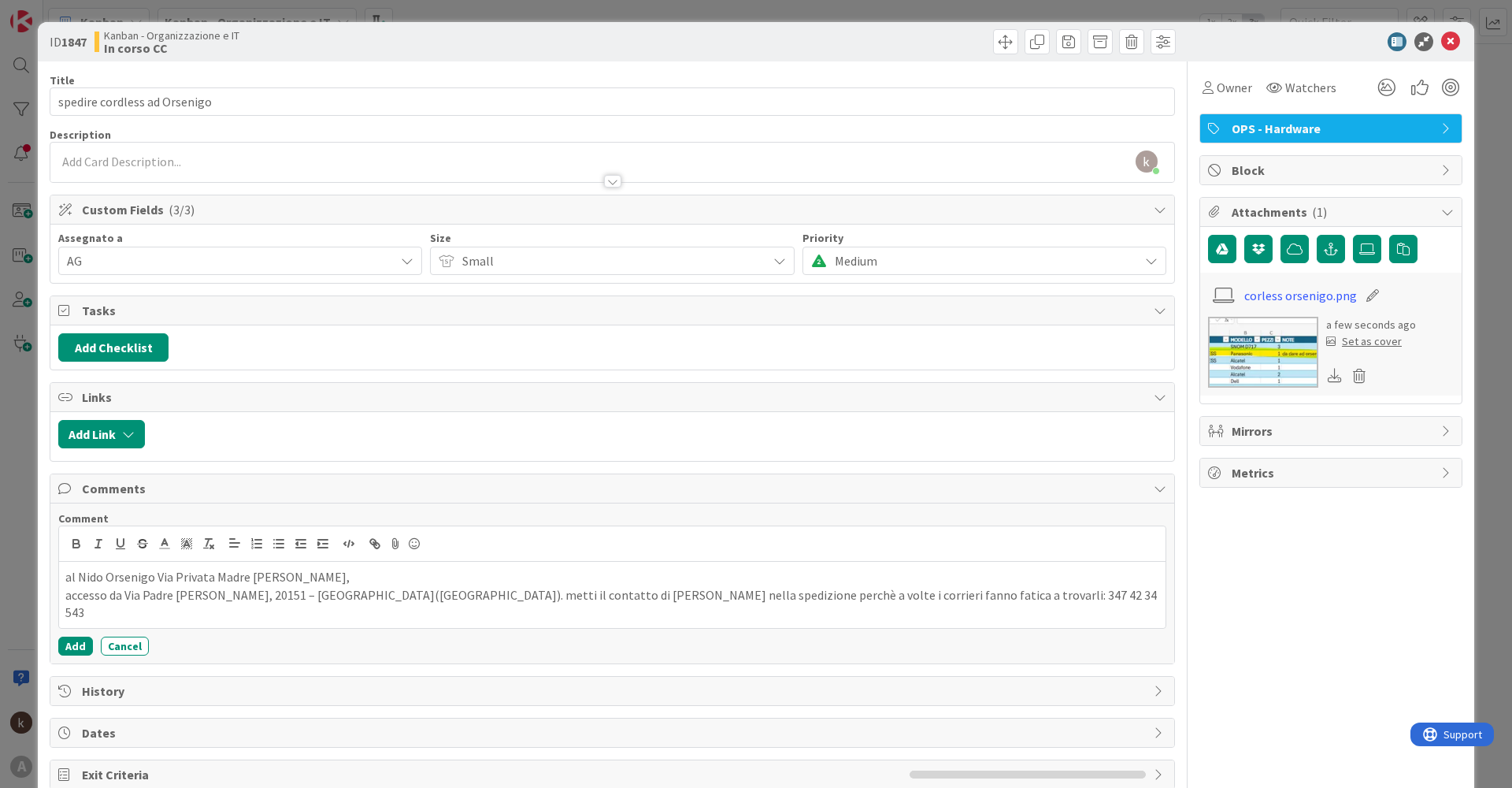
click at [1296, 641] on div "Owner Watchers OPS - Hardware Block Attachments ( 1 ) corless orsenigo.png a fe…" at bounding box center [1330, 425] width 263 height 728
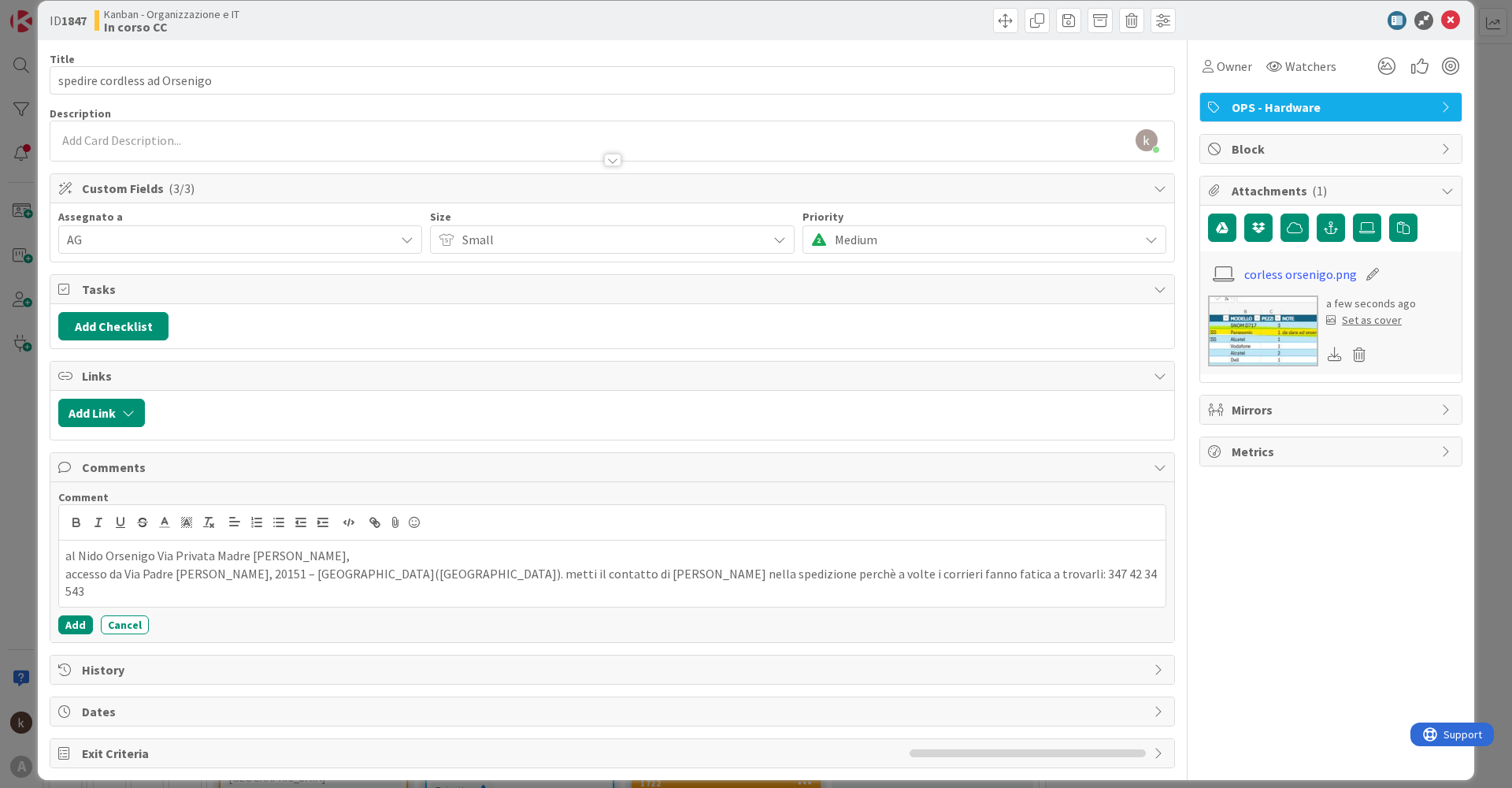
scroll to position [33, 0]
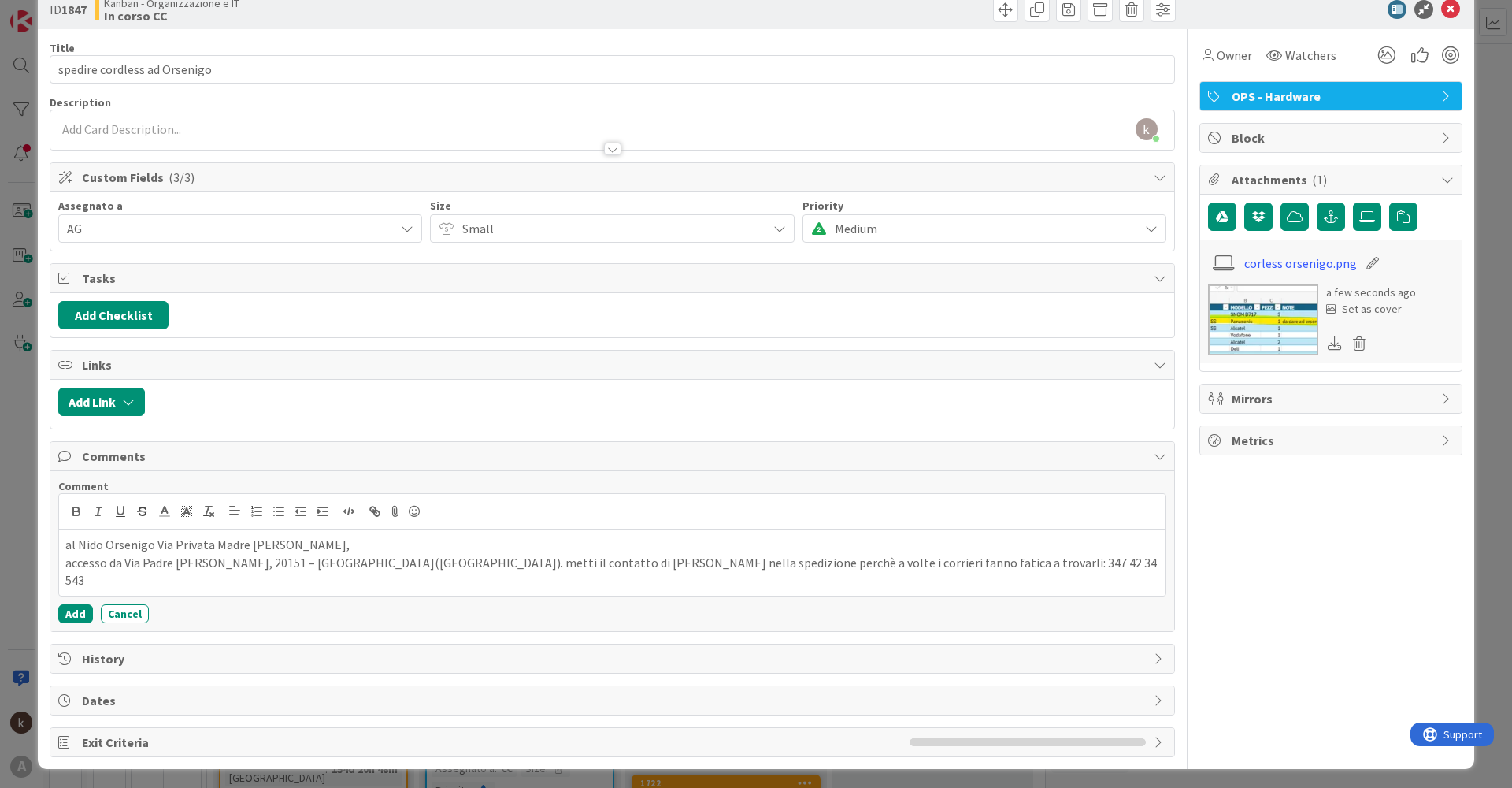
click at [1251, 623] on div "Owner Watchers OPS - Hardware Block Attachments ( 1 ) corless orsenigo.png a fe…" at bounding box center [1330, 393] width 263 height 728
click at [77, 610] on button "Add" at bounding box center [75, 614] width 35 height 19
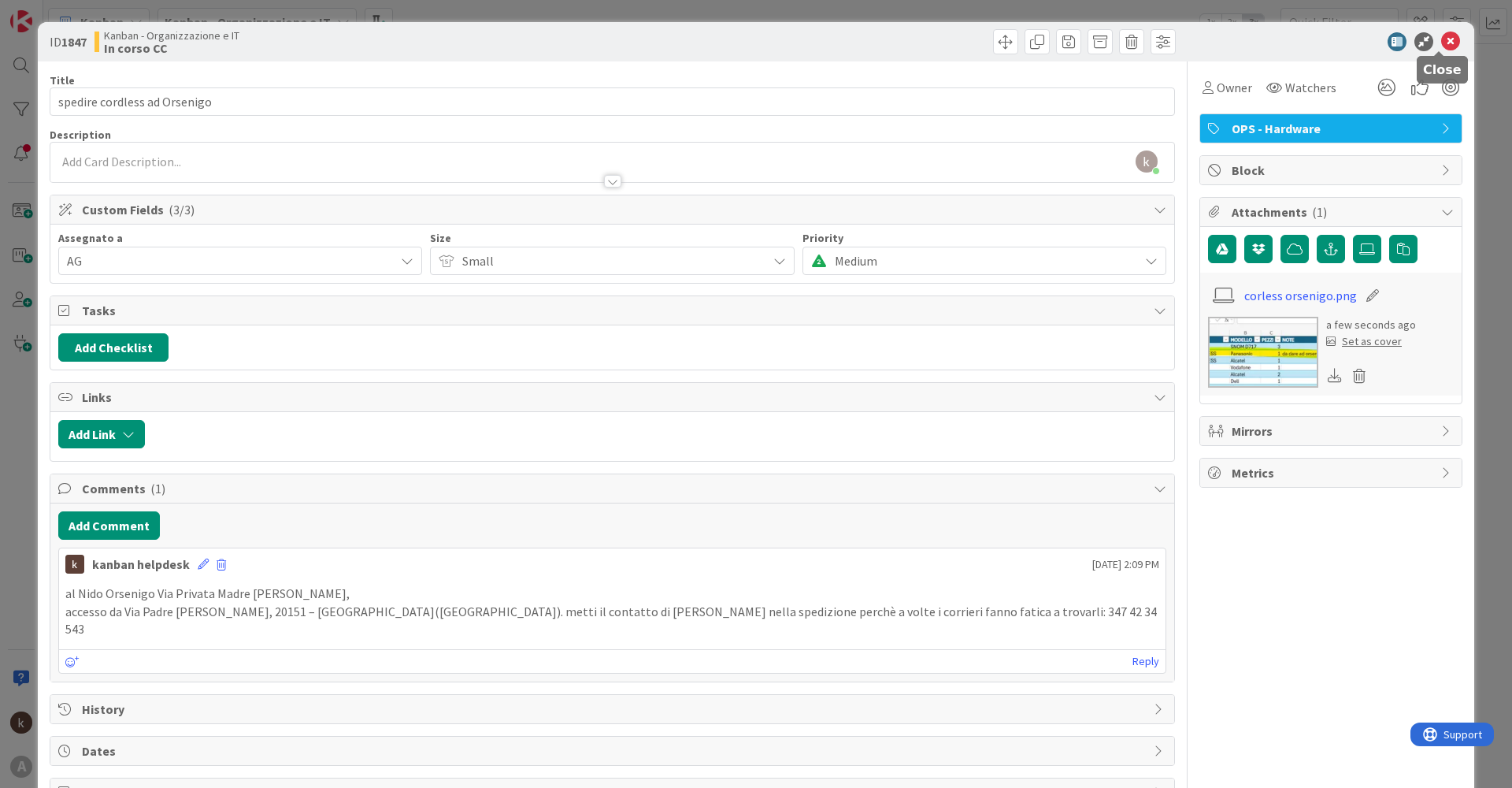
click at [1441, 41] on icon at bounding box center [1451, 42] width 19 height 19
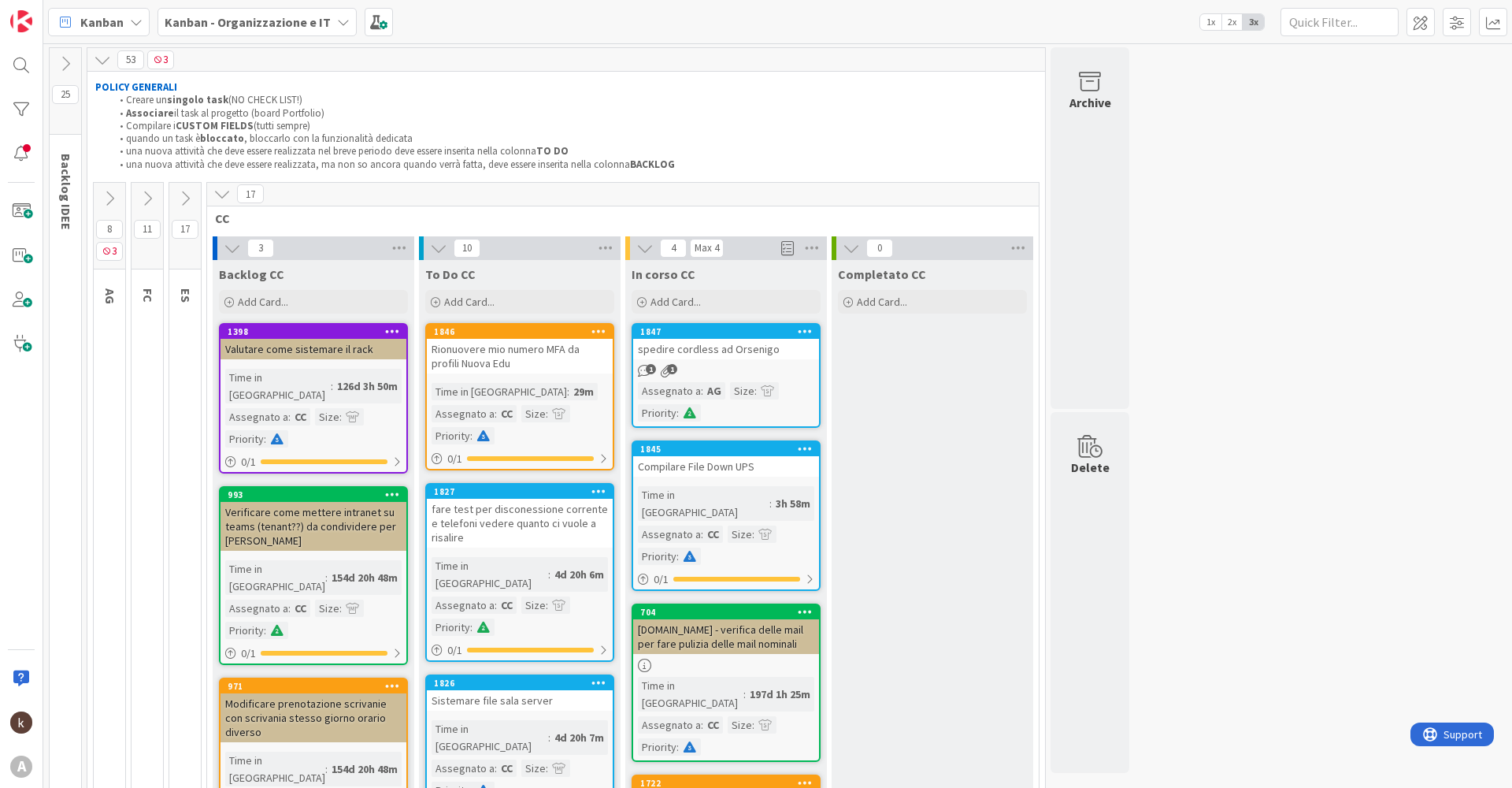
click at [746, 354] on div "spedire cordless ad Orsenigo" at bounding box center [726, 349] width 186 height 21
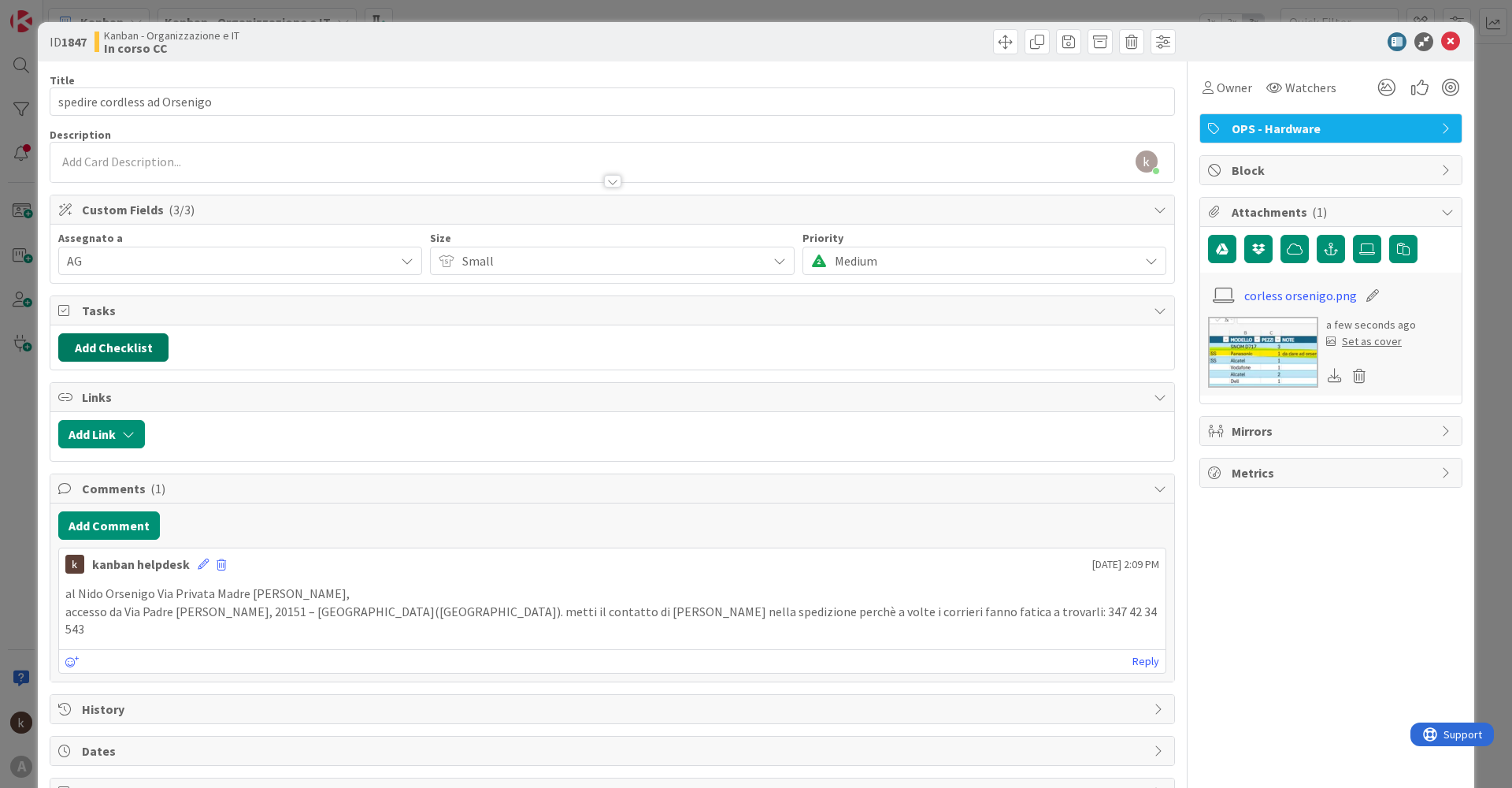
click at [146, 348] on button "Add Checklist" at bounding box center [113, 347] width 110 height 29
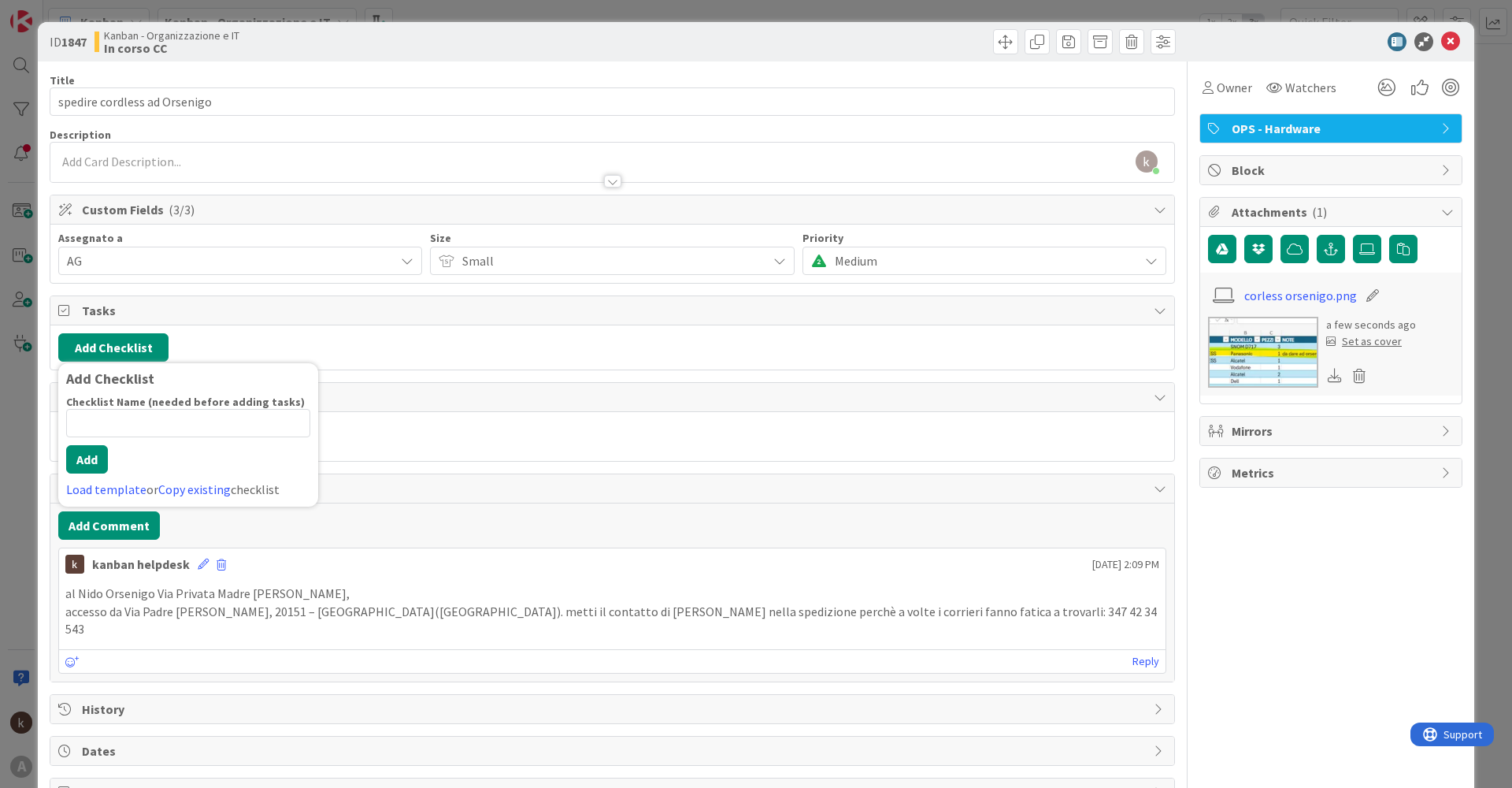
click at [501, 348] on div "Add Checklist Add Checklist Checklist Name (needed before adding tasks) 0 / 64 …" at bounding box center [611, 347] width 1108 height 29
click at [125, 431] on icon "button" at bounding box center [129, 434] width 13 height 13
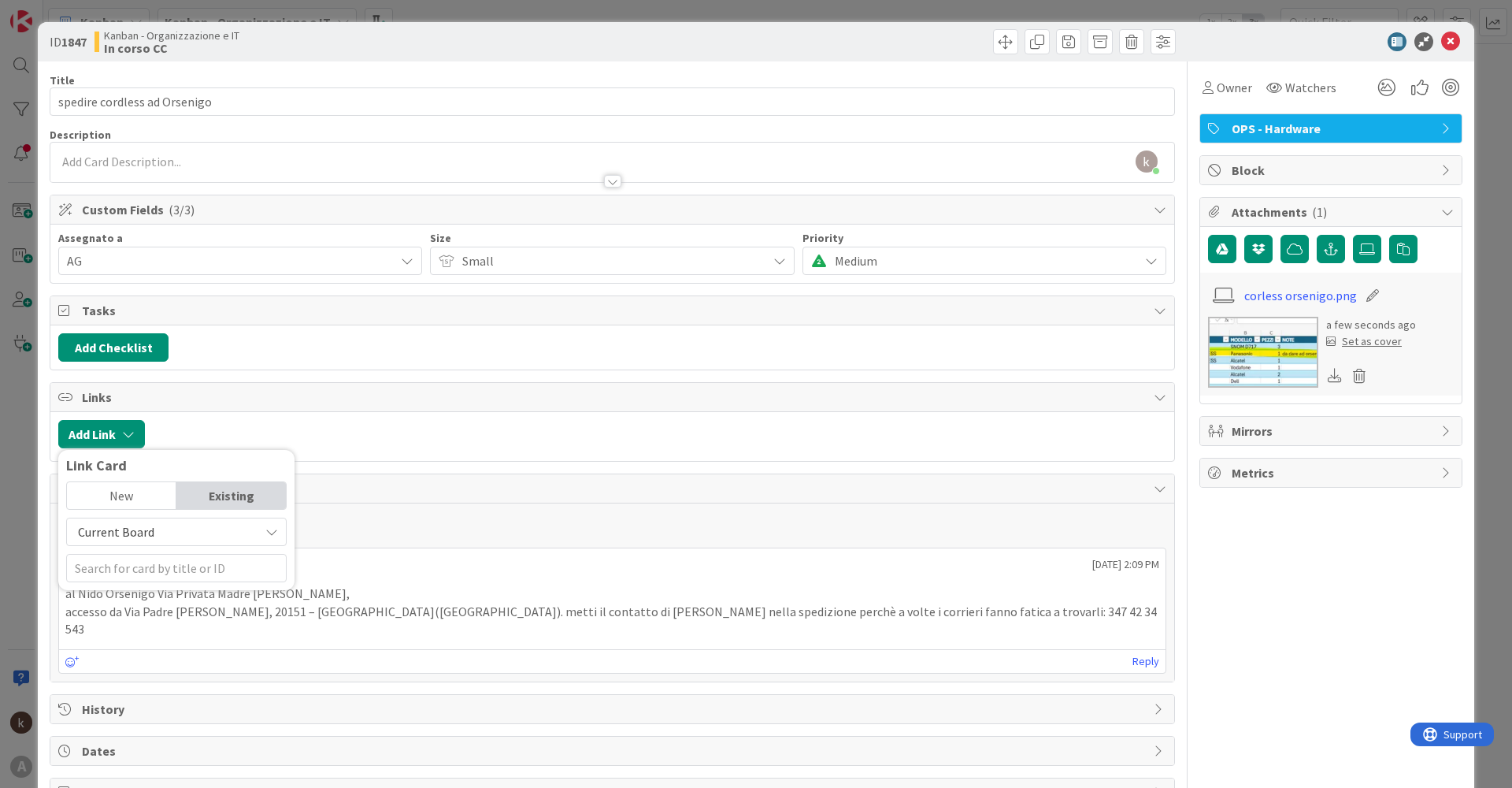
click at [195, 532] on span "Current Board" at bounding box center [163, 531] width 176 height 22
click at [124, 599] on span "All Boards" at bounding box center [184, 597] width 219 height 24
click at [143, 570] on input "text" at bounding box center [176, 568] width 221 height 29
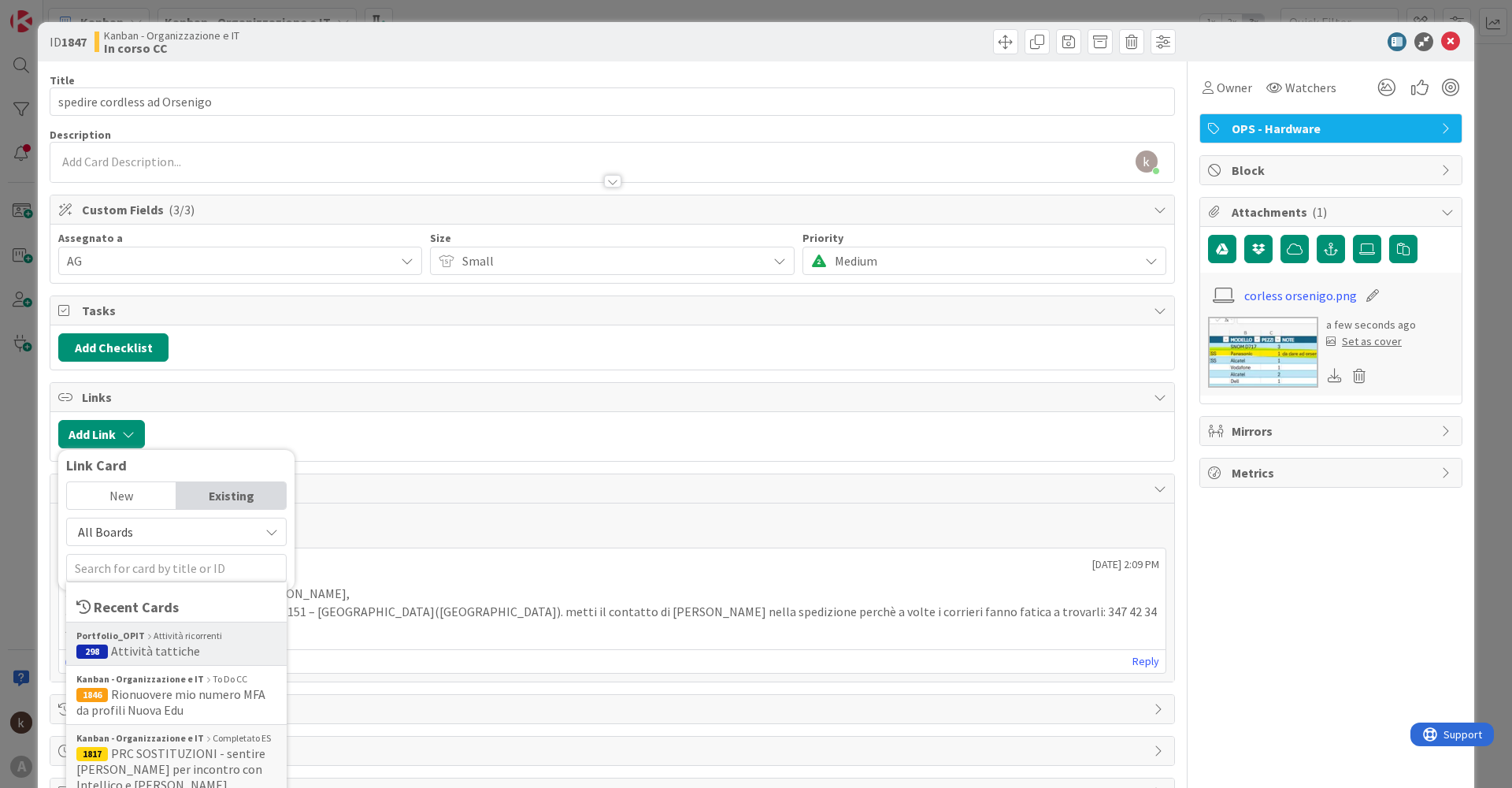
click at [139, 639] on div "Portfolio_OPIT Attività ricorrenti" at bounding box center [176, 635] width 200 height 14
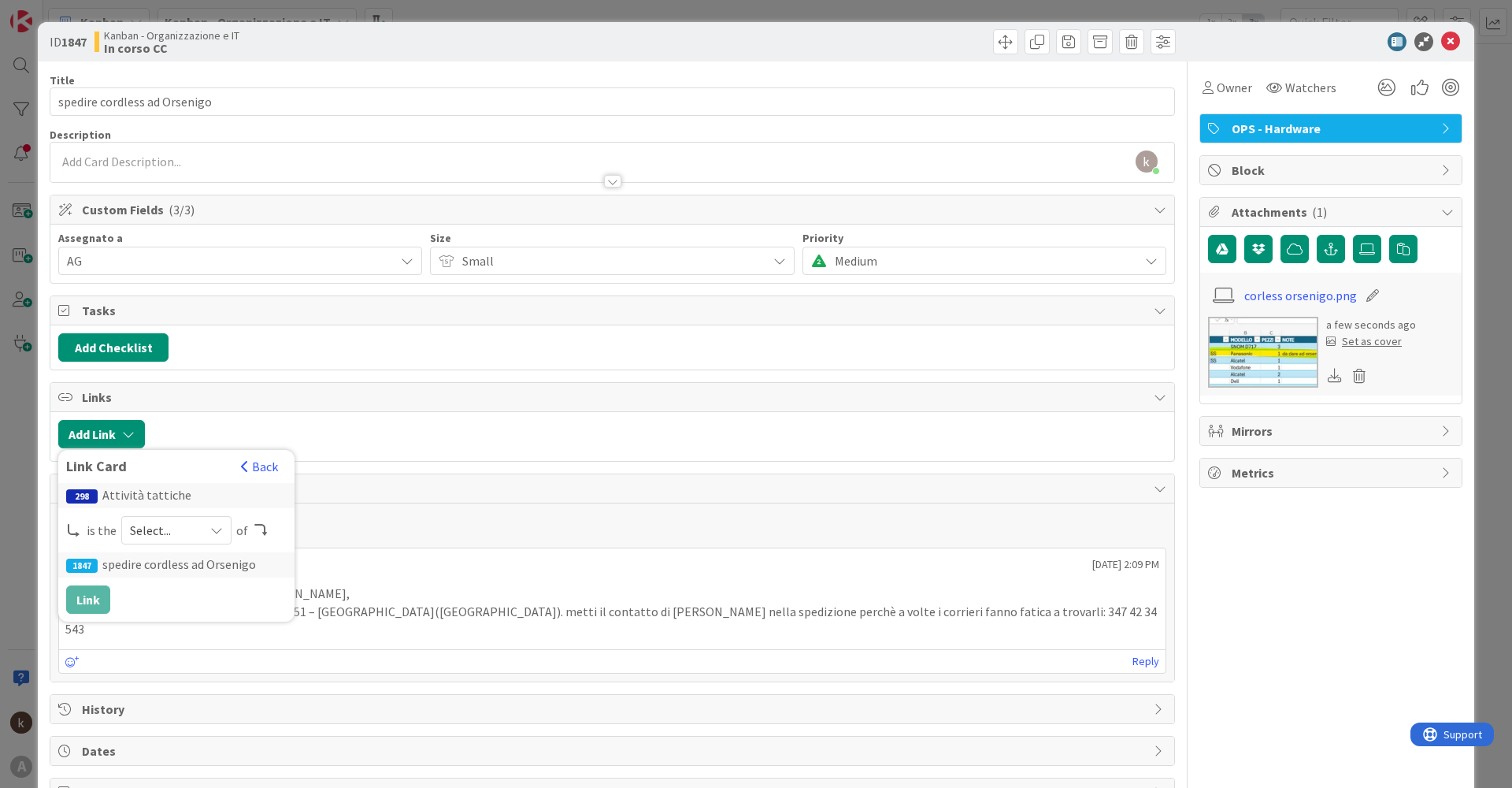
click at [180, 542] on div "Select..." at bounding box center [176, 530] width 110 height 29
drag, startPoint x: 182, startPoint y: 595, endPoint x: 151, endPoint y: 604, distance: 32.3
click at [183, 595] on span "child" at bounding box center [260, 596] width 178 height 24
click at [179, 537] on span "child" at bounding box center [170, 530] width 50 height 22
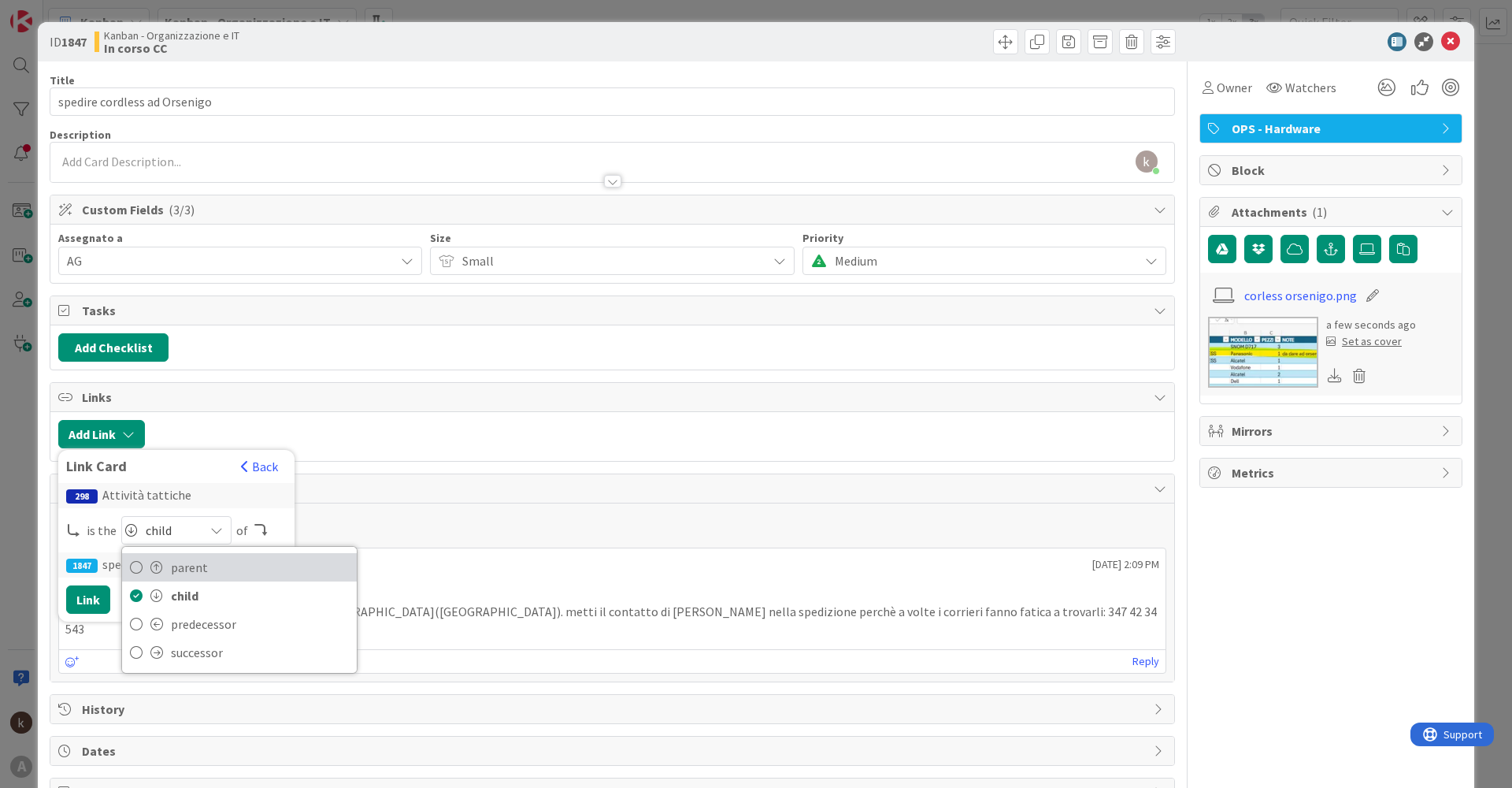
click at [183, 564] on span "parent" at bounding box center [260, 567] width 178 height 24
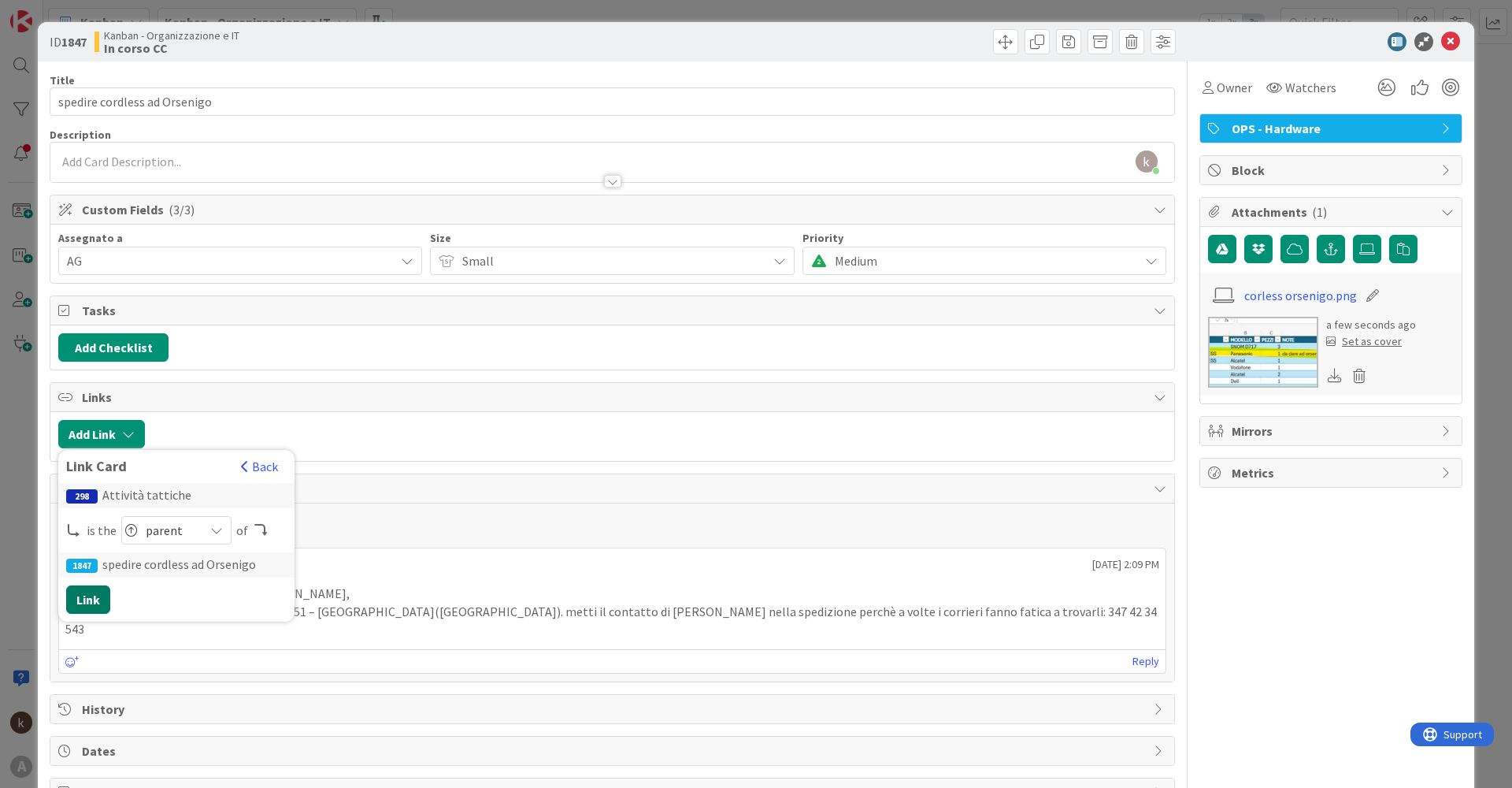
click at [83, 595] on button "Link" at bounding box center [88, 600] width 44 height 29
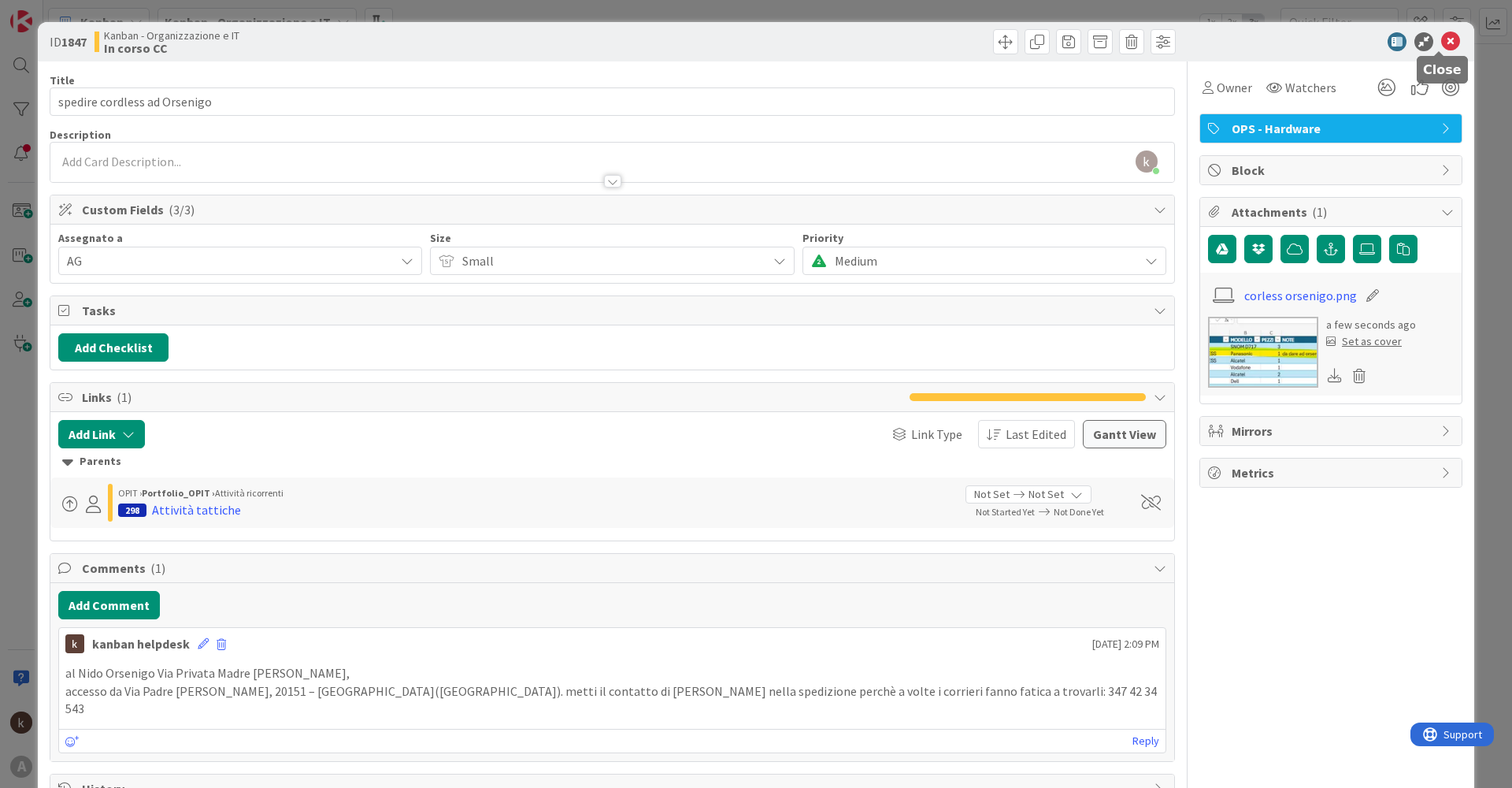
click at [1441, 45] on icon at bounding box center [1451, 42] width 19 height 19
